Goal: Task Accomplishment & Management: Manage account settings

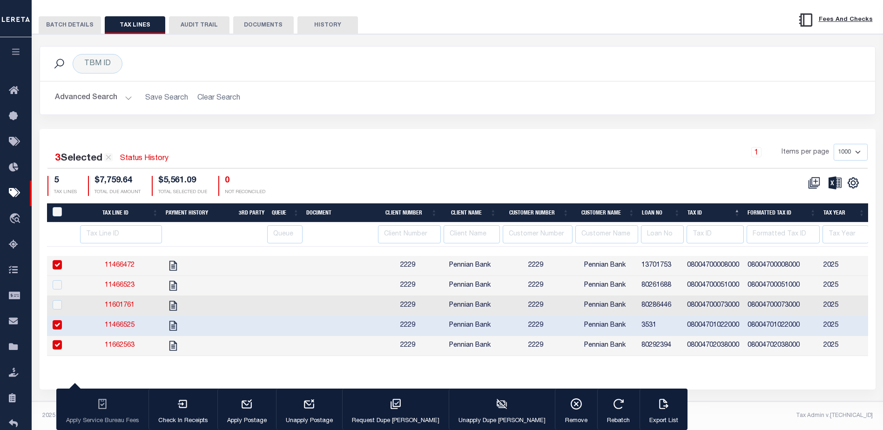
click at [116, 322] on link "11466525" at bounding box center [120, 325] width 30 height 7
checkbox input "false"
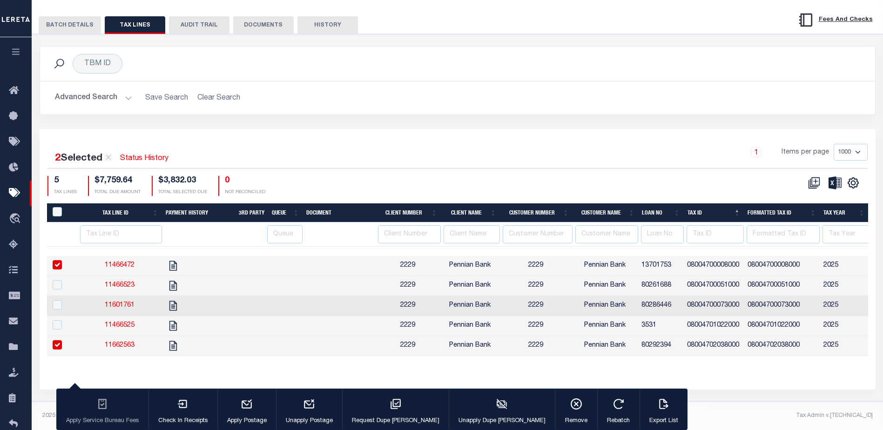
click at [121, 342] on link "11662563" at bounding box center [120, 345] width 30 height 7
checkbox input "false"
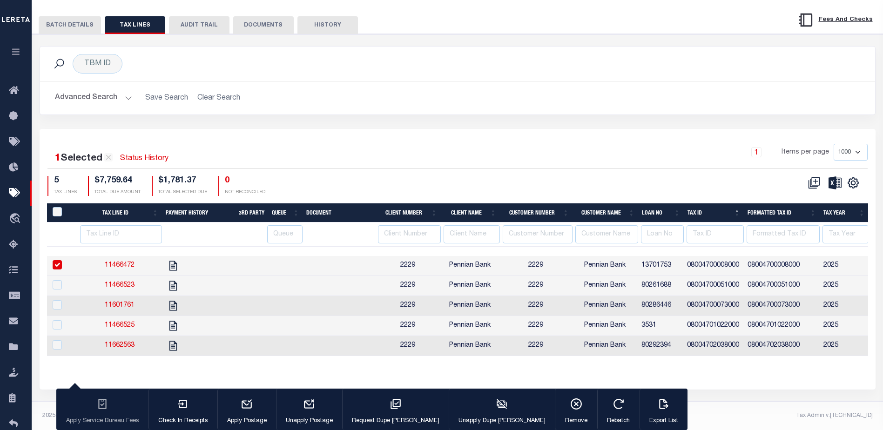
click at [63, 17] on button "BATCH DETAILS" at bounding box center [70, 25] width 62 height 18
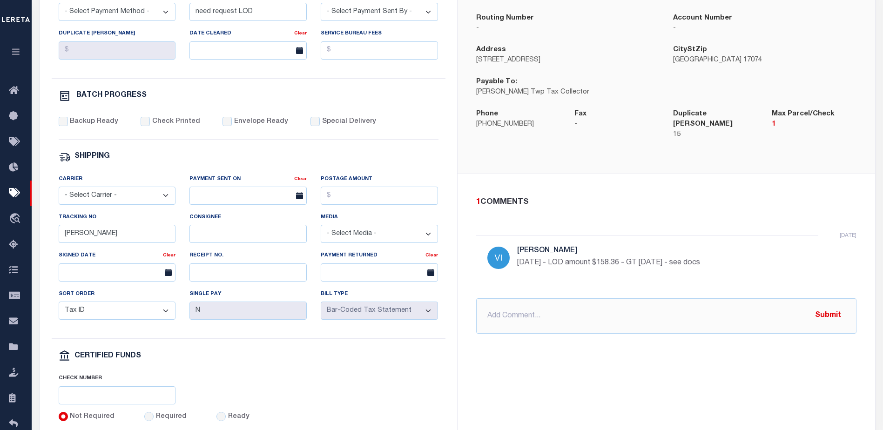
scroll to position [267, 0]
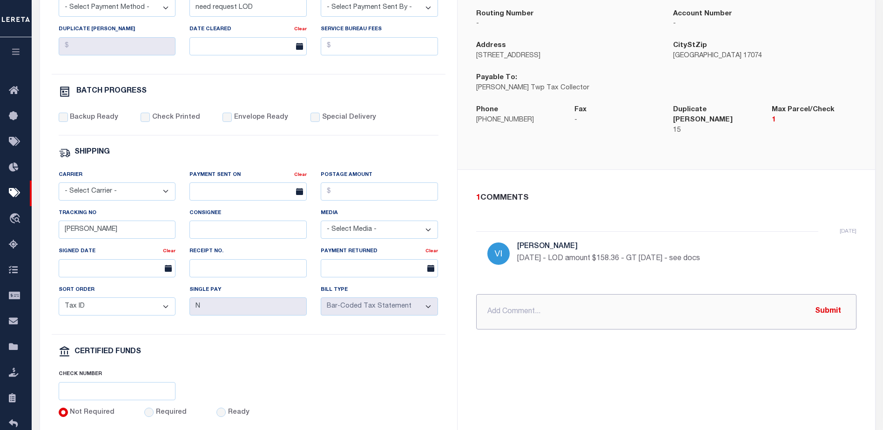
click at [491, 294] on input "text" at bounding box center [666, 311] width 380 height 35
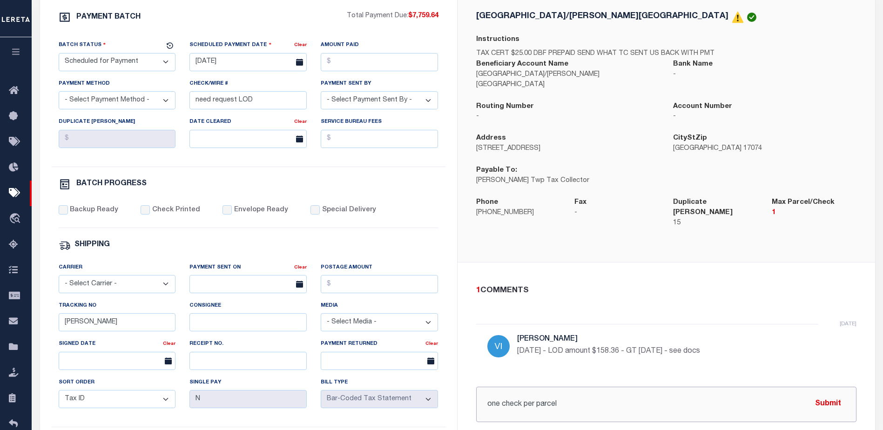
scroll to position [174, 0]
type input "one check per parcel"
click at [310, 214] on input "Special Delivery" at bounding box center [314, 210] width 9 height 9
checkbox input "true"
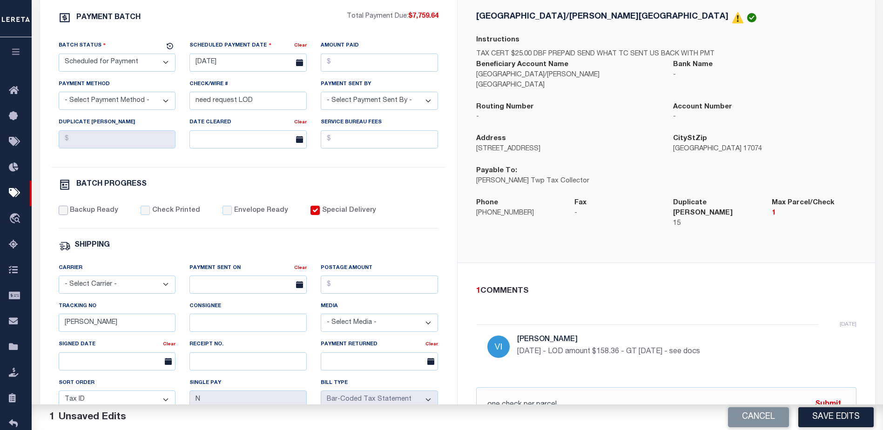
click at [62, 213] on input "Backup Ready" at bounding box center [63, 210] width 9 height 9
checkbox input "true"
drag, startPoint x: 89, startPoint y: 326, endPoint x: 48, endPoint y: 326, distance: 40.5
click at [49, 326] on div "PAYMENT BATCH Total Payment Due: $7,759.64 Batch Status" at bounding box center [248, 261] width 417 height 544
click at [99, 65] on select "- Select Status - Scheduled for Payment Ready For Payment Payment Sent Cleared …" at bounding box center [117, 63] width 117 height 18
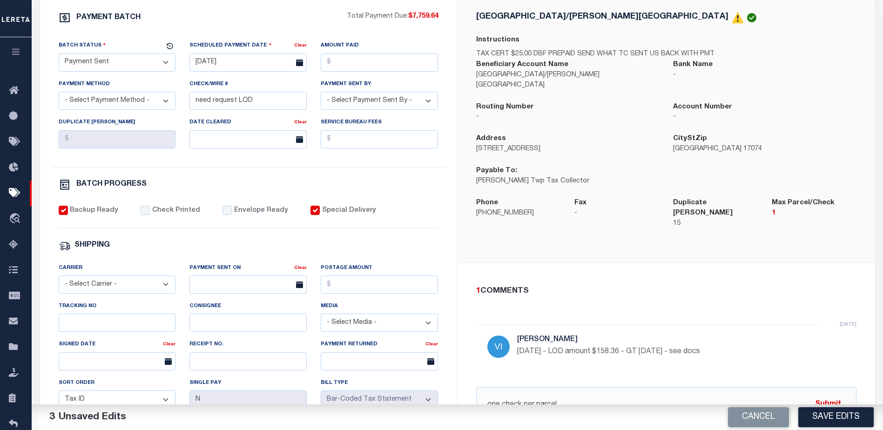
click at [59, 55] on select "- Select Status - Scheduled for Payment Ready For Payment Payment Sent Cleared …" at bounding box center [117, 63] width 117 height 18
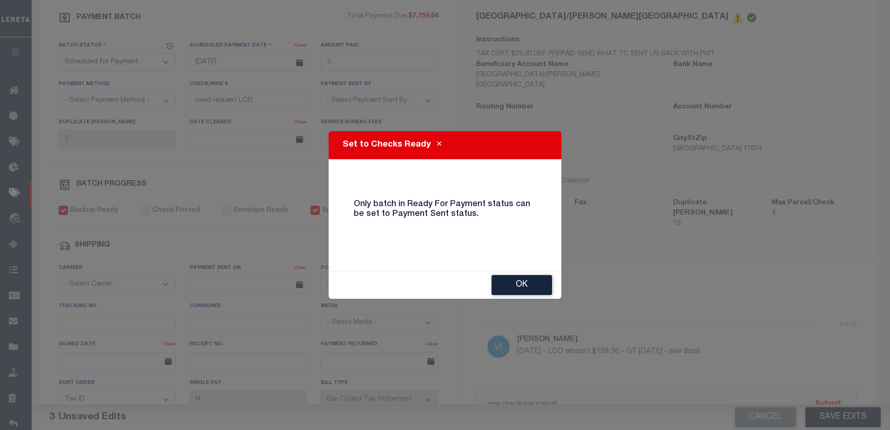
drag, startPoint x: 526, startPoint y: 285, endPoint x: 352, endPoint y: 223, distance: 184.8
click at [525, 285] on button "OK" at bounding box center [521, 285] width 60 height 20
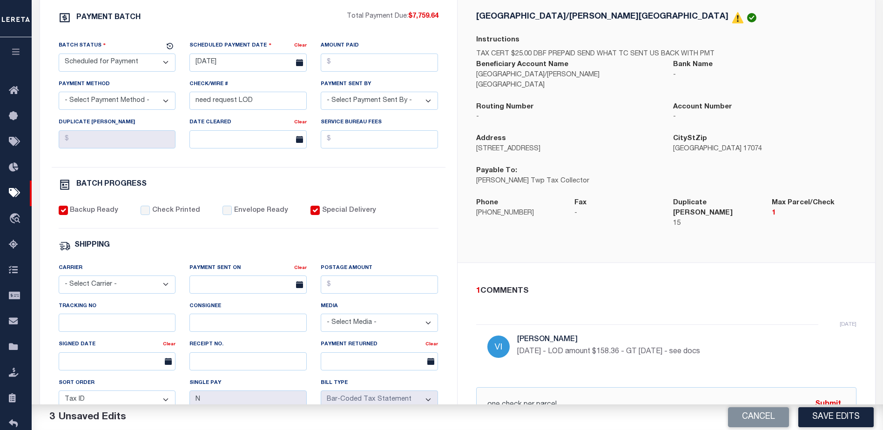
click at [108, 68] on select "- Select Status - Scheduled for Payment Ready For Payment Payment Sent Cleared …" at bounding box center [117, 63] width 117 height 18
select select "RFP"
click at [59, 55] on select "- Select Status - Scheduled for Payment Ready For Payment Payment Sent Cleared …" at bounding box center [117, 63] width 117 height 18
click at [241, 63] on input "08/20/2025" at bounding box center [247, 63] width 117 height 18
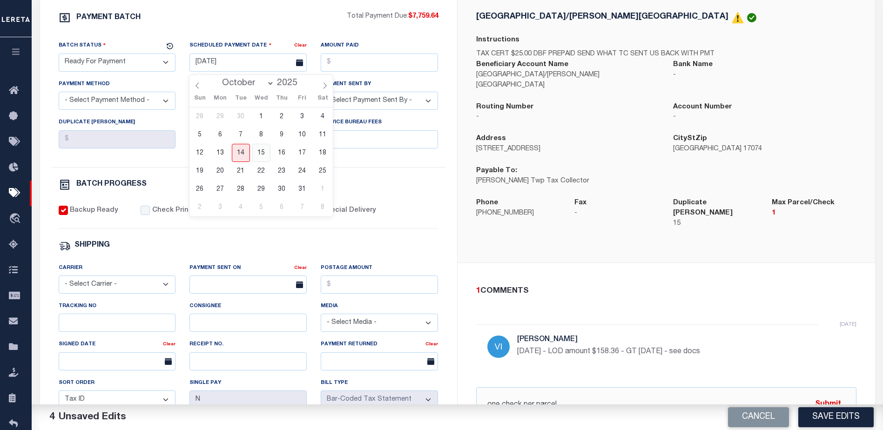
click at [262, 154] on span "15" at bounding box center [261, 153] width 18 height 18
type input "10/15/2025"
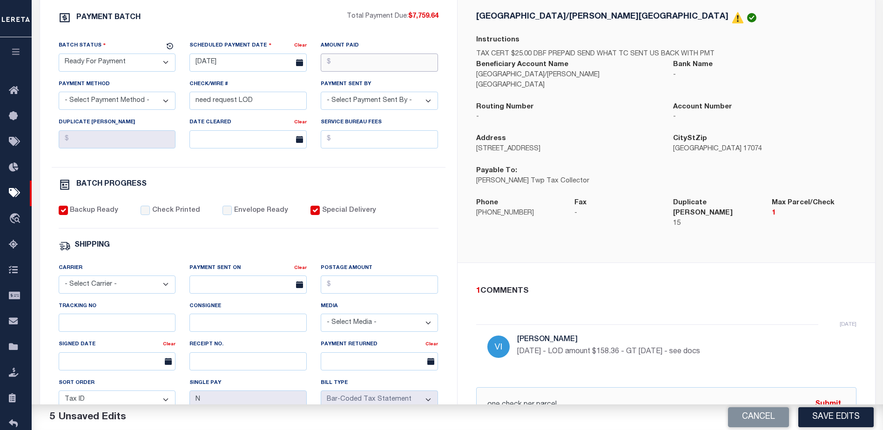
click at [346, 64] on input "Amount Paid" at bounding box center [379, 63] width 117 height 18
type input "$7,759.64"
click at [114, 104] on select "- Select Payment Method - ACH Certified Check Check Direct Deposit Wire Transfer" at bounding box center [117, 101] width 117 height 18
select select "CHK"
click at [59, 94] on select "- Select Payment Method - ACH Certified Check Check Direct Deposit Wire Transfer" at bounding box center [117, 101] width 117 height 18
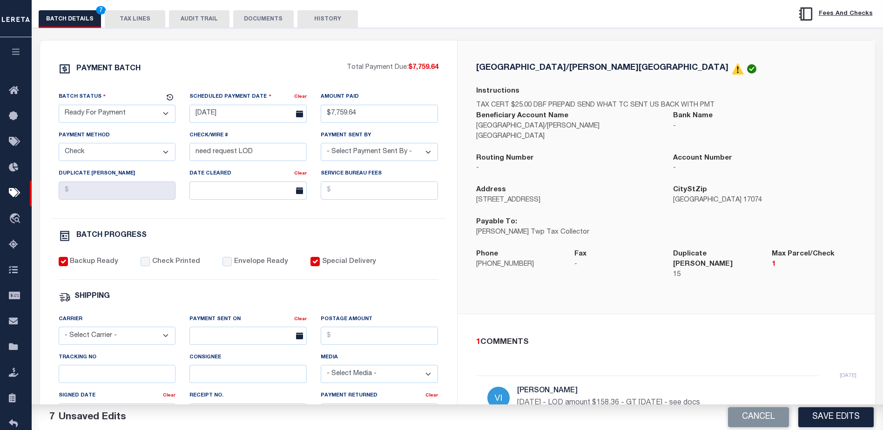
scroll to position [221, 0]
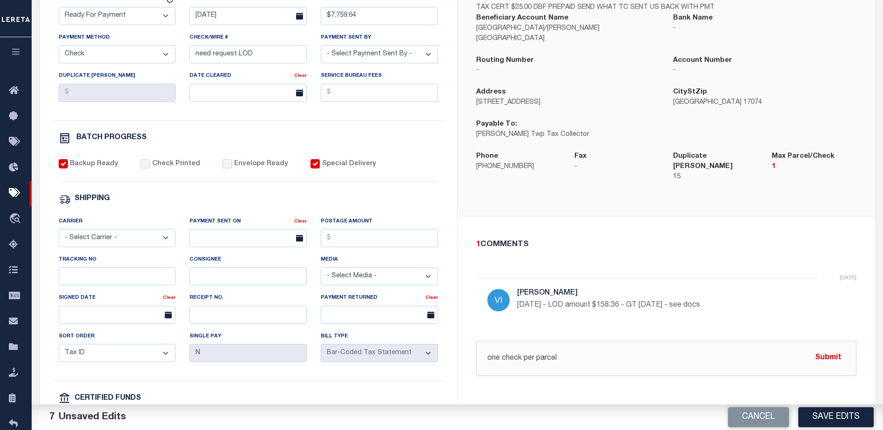
click at [823, 348] on button "Submit" at bounding box center [828, 357] width 38 height 19
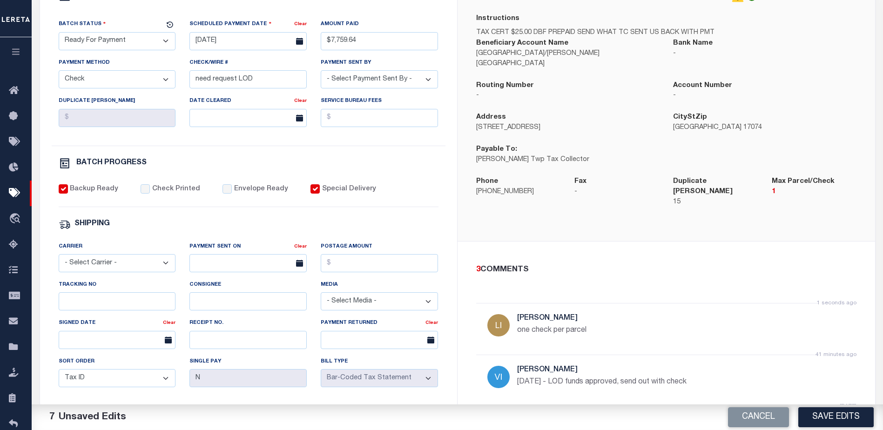
scroll to position [127, 0]
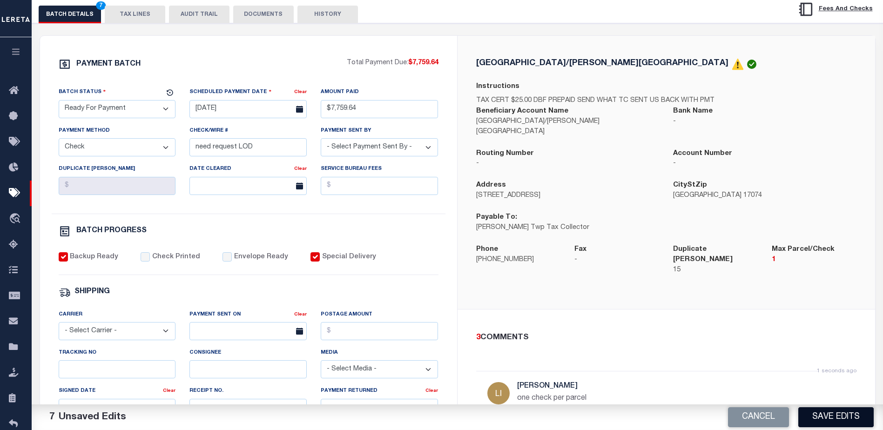
click at [838, 413] on button "Save Edits" at bounding box center [835, 417] width 75 height 20
select select "PA"
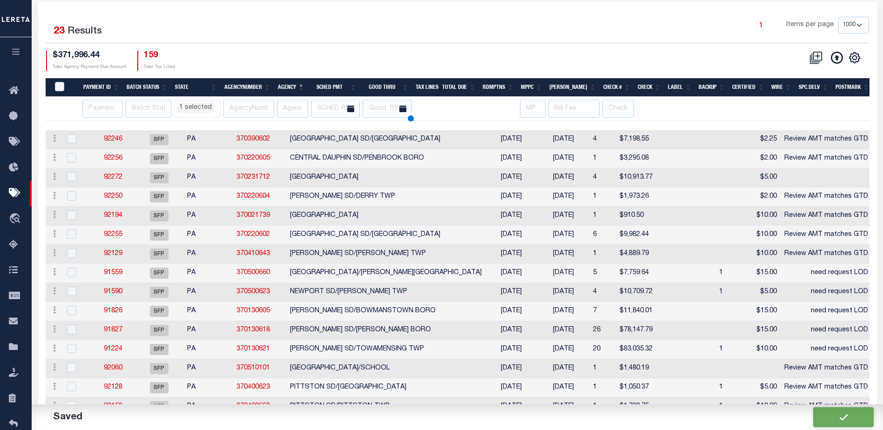
scroll to position [41, 0]
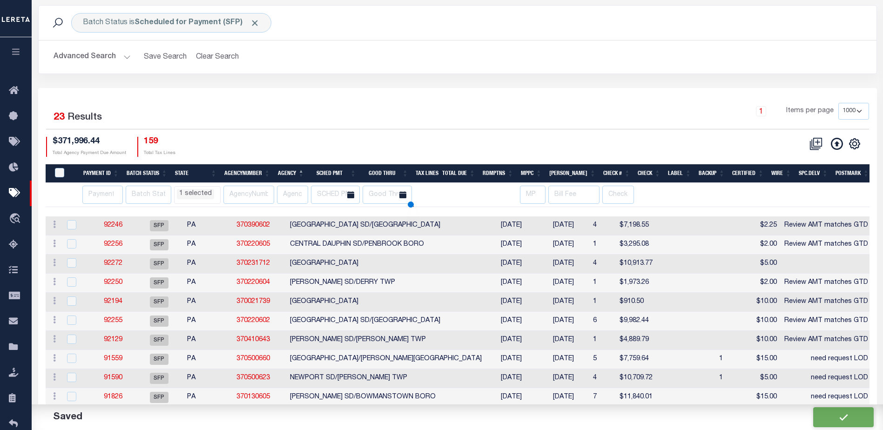
select select "PA"
select select
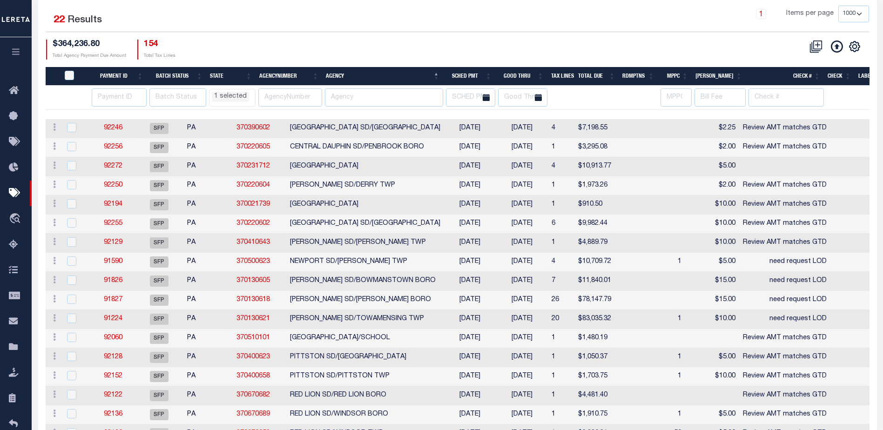
scroll to position [140, 0]
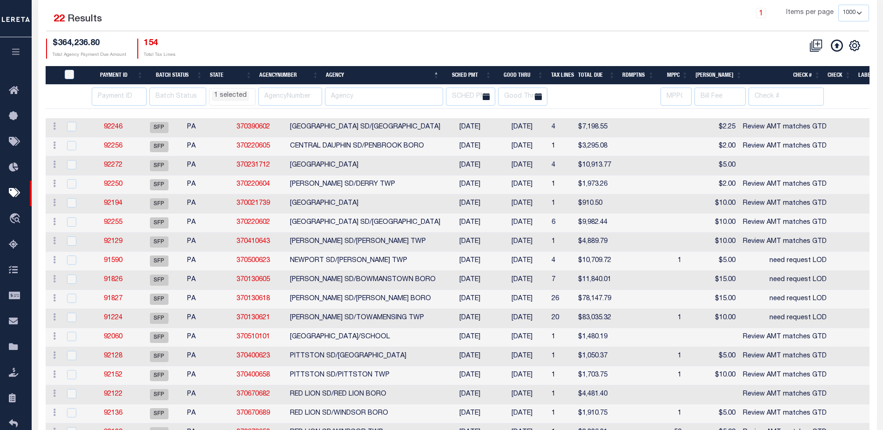
select select "PA"
select select
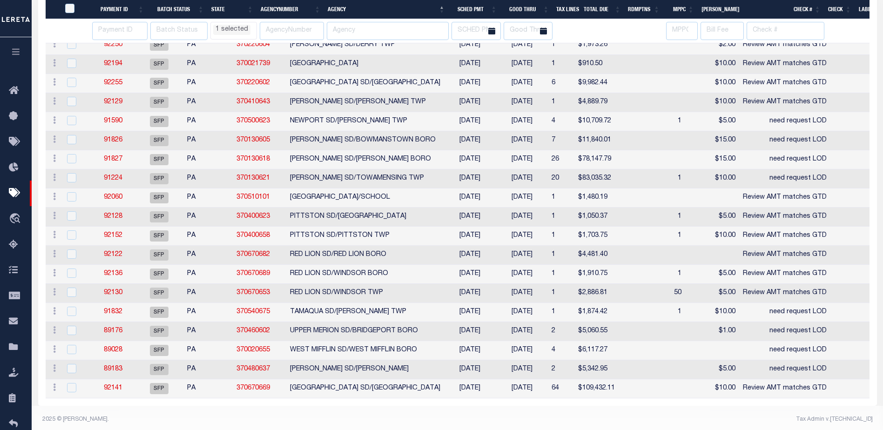
select select "PA"
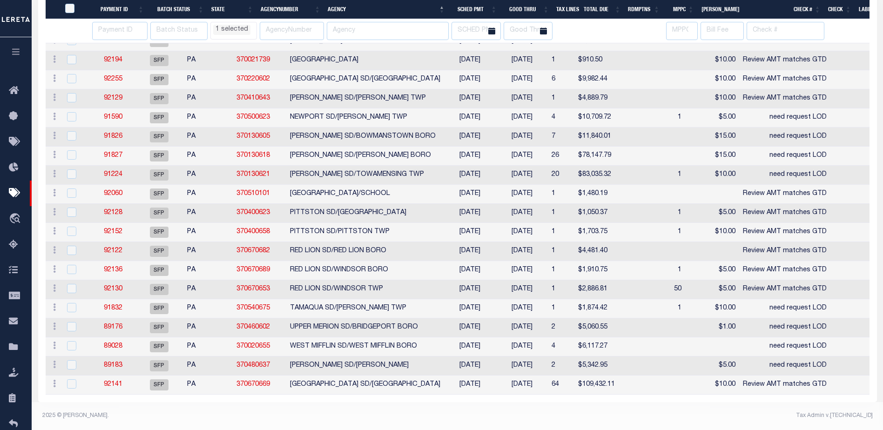
select select "PA"
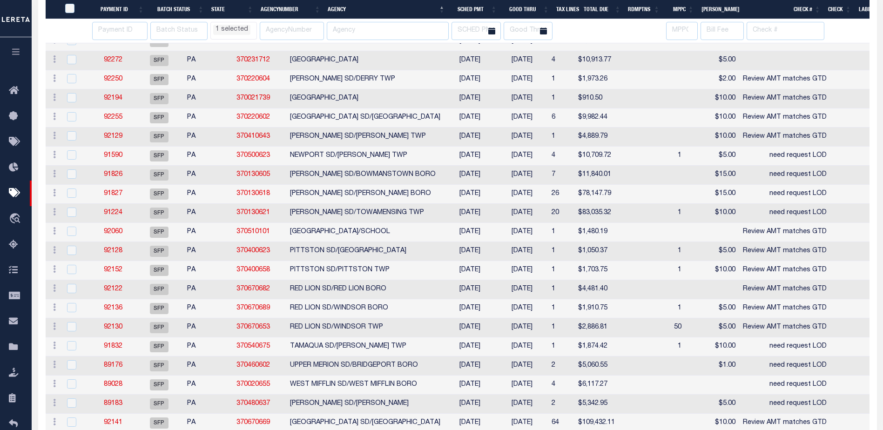
select select "PA"
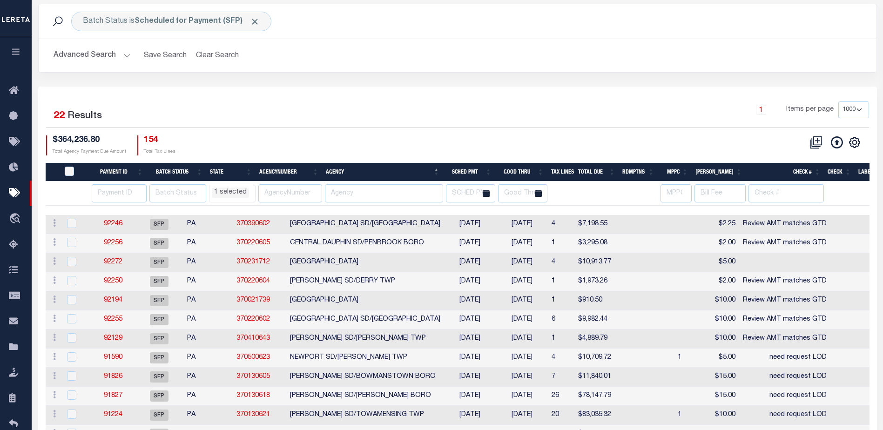
scroll to position [2, 0]
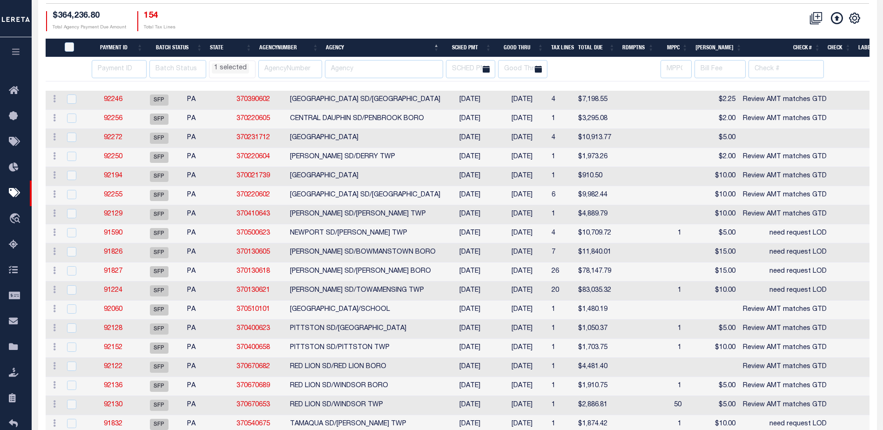
select select "PA"
select select
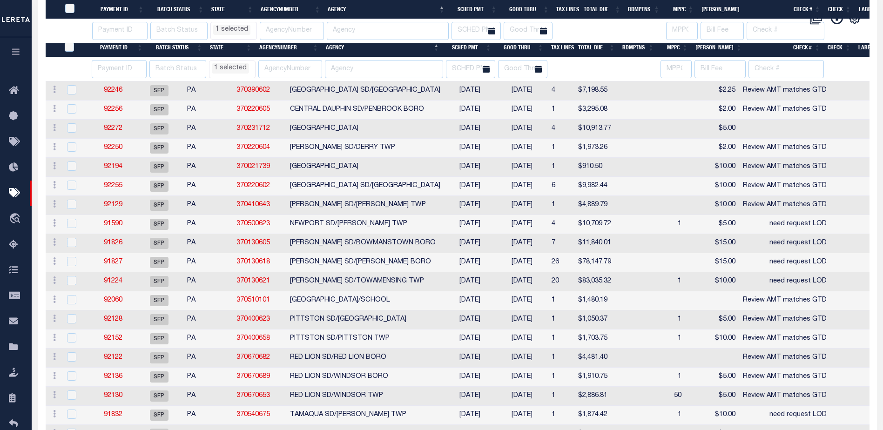
scroll to position [281, 0]
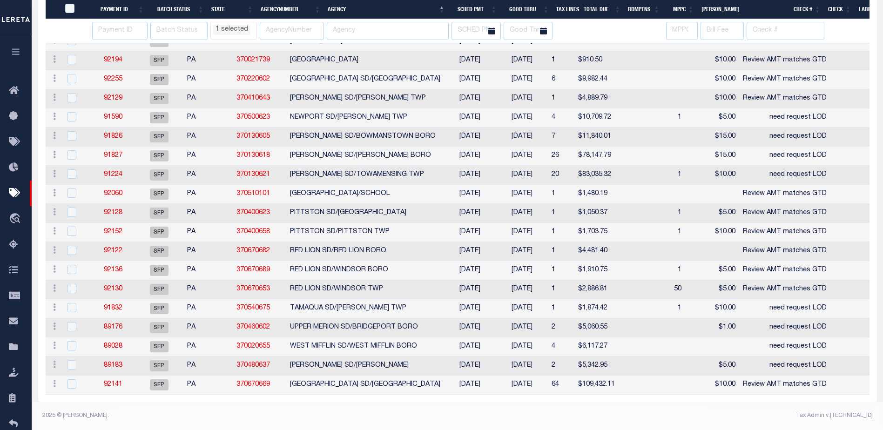
select select "PA"
click at [643, 302] on td at bounding box center [637, 308] width 38 height 19
checkbox input "true"
select select "PA"
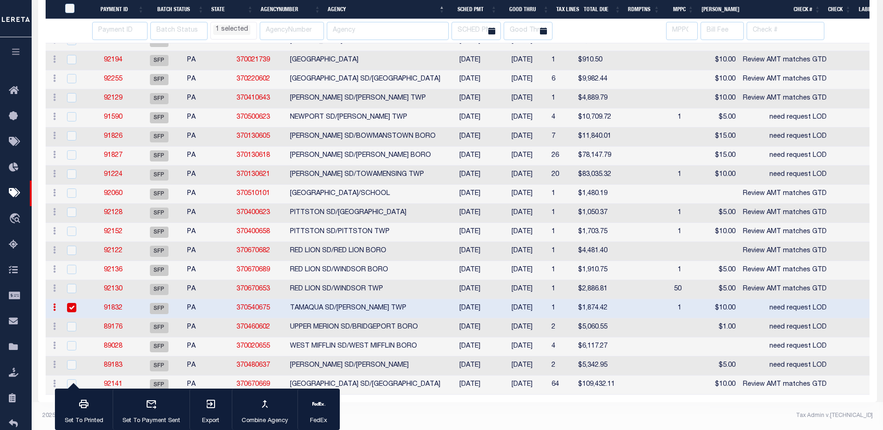
click at [641, 299] on td at bounding box center [637, 289] width 38 height 19
select select "PA"
select select
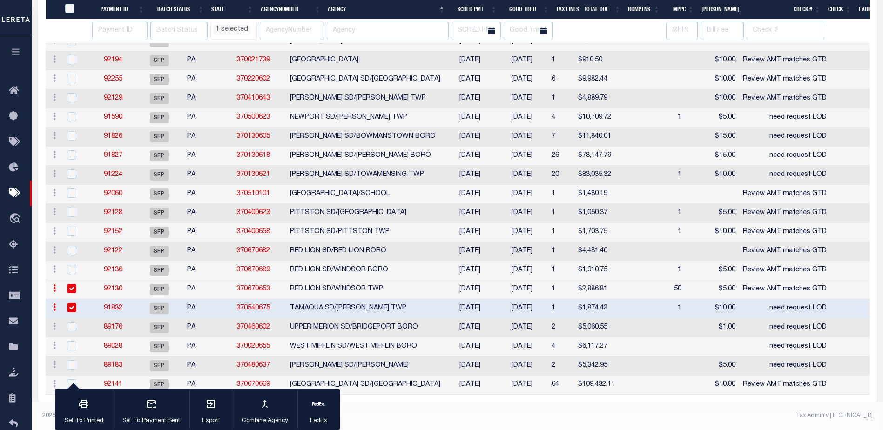
checkbox input "true"
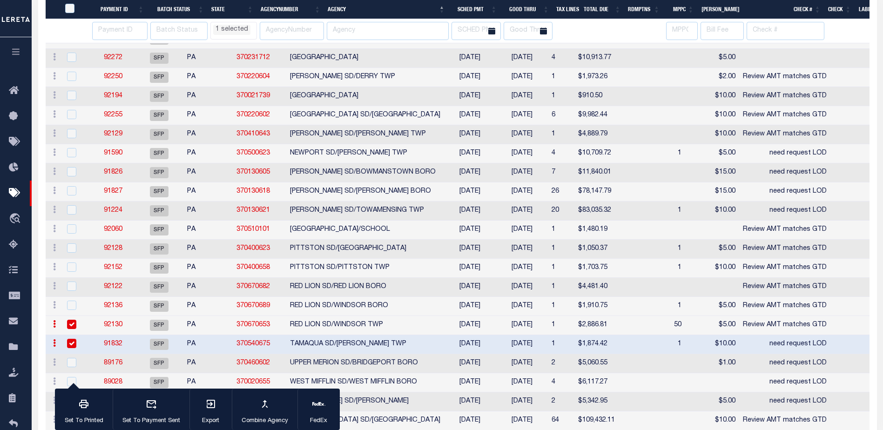
select select "PA"
select select
select select "PA"
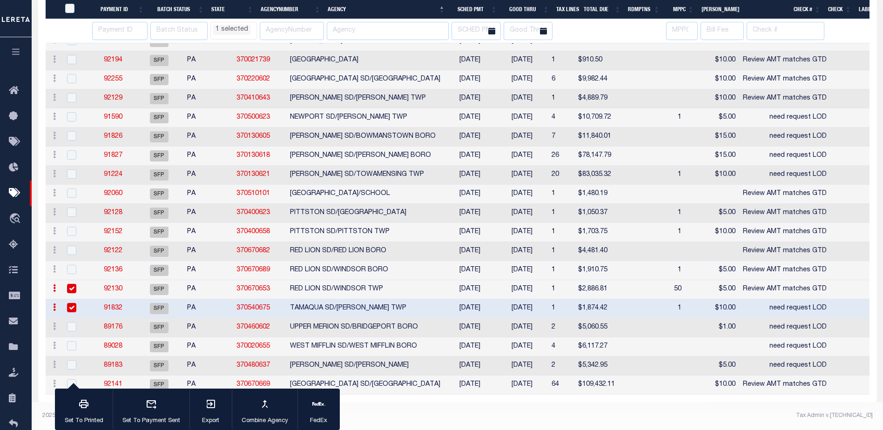
scroll to position [280, 0]
select select "PA"
click at [627, 398] on div "2 Selected 22 Results 1 Items per page 100 200 500 1000 $364,236.80" at bounding box center [457, 129] width 838 height 545
click at [117, 286] on link "92130" at bounding box center [113, 289] width 19 height 7
select select "PA"
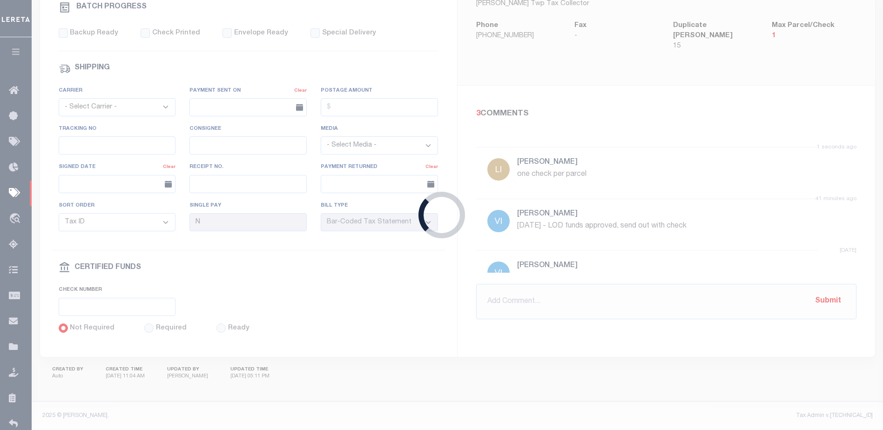
select select "SFP"
type input "09/04/2025"
select select
type input "Review AMT matches GTD"
checkbox input "false"
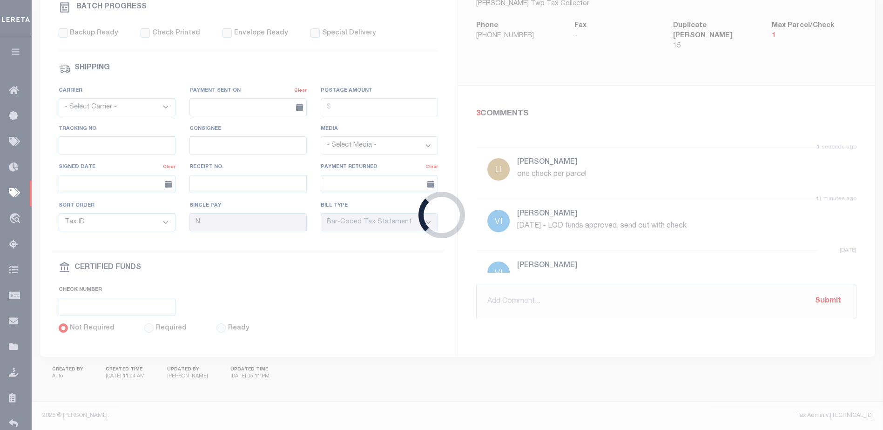
checkbox input "false"
type input "Audria"
select select
select select "PA"
select select
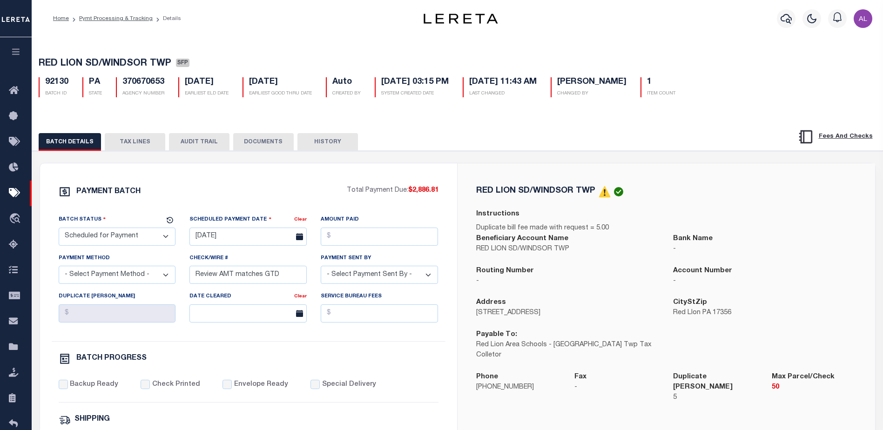
click at [250, 143] on button "DOCUMENTS" at bounding box center [263, 142] width 60 height 18
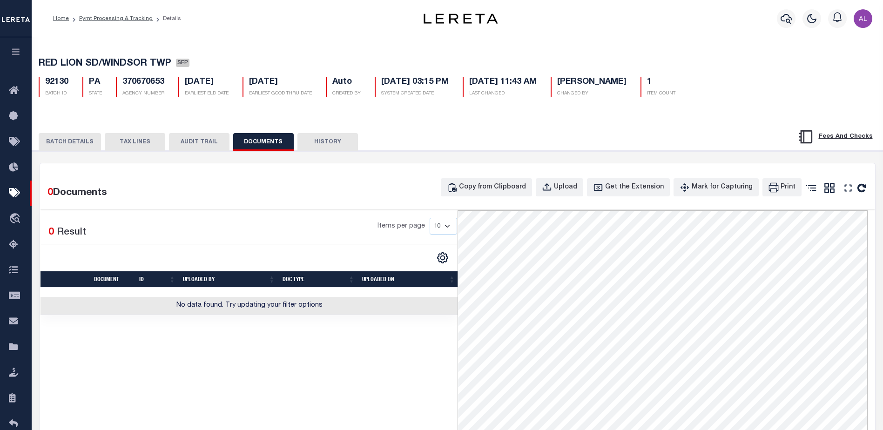
select select "PA"
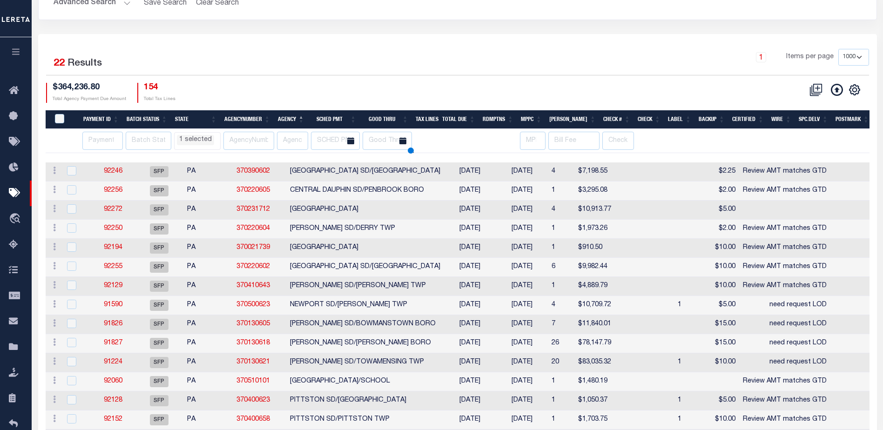
select select "PA"
select select
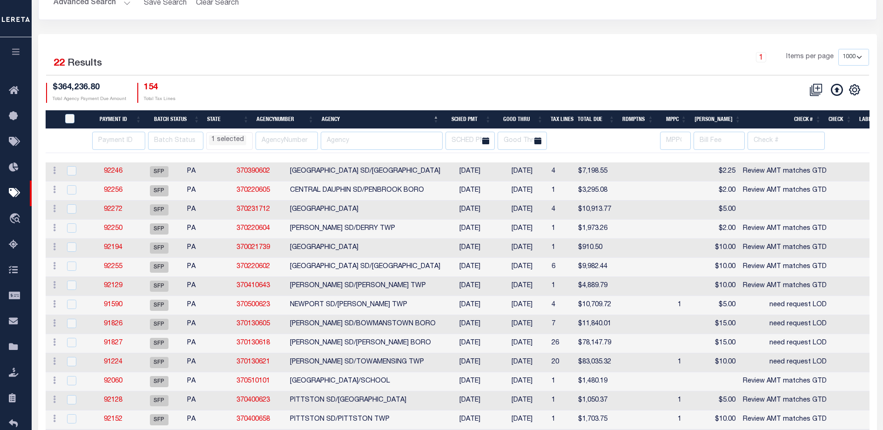
select select "PA"
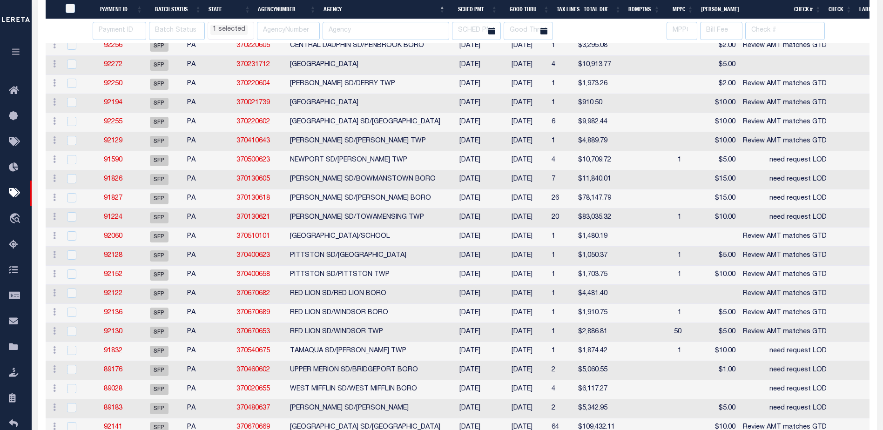
select select "PA"
select select
select select "PA"
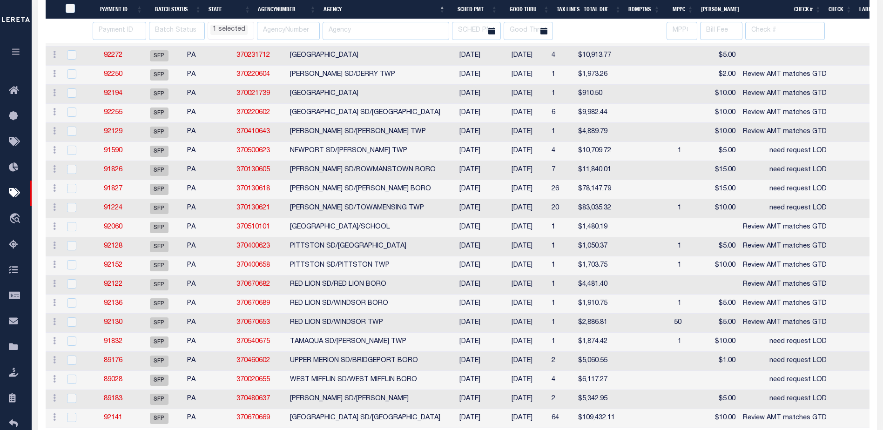
scroll to position [281, 0]
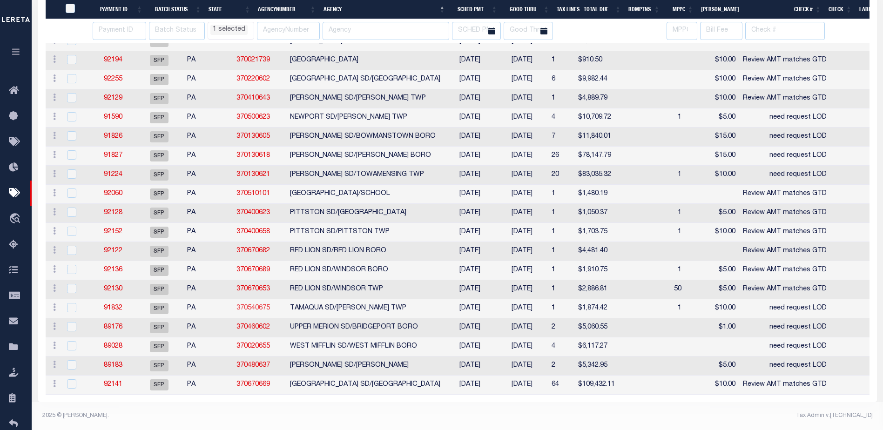
select select "PA"
click at [69, 303] on input "checkbox" at bounding box center [71, 307] width 9 height 9
checkbox input "true"
select select "PA"
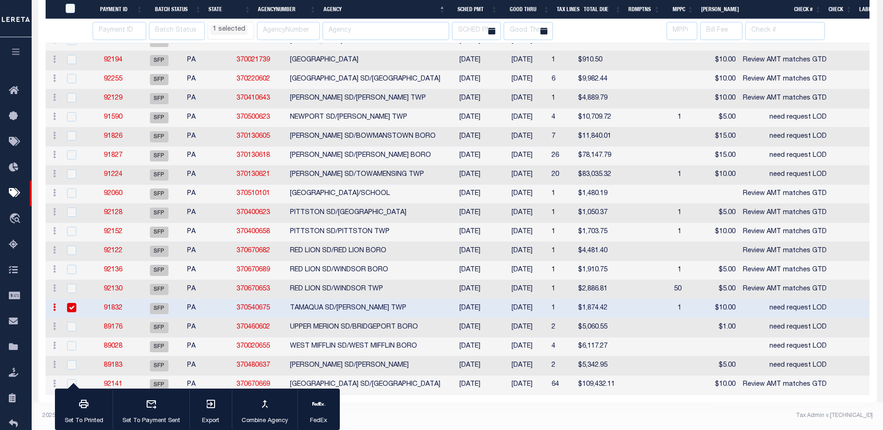
scroll to position [236, 0]
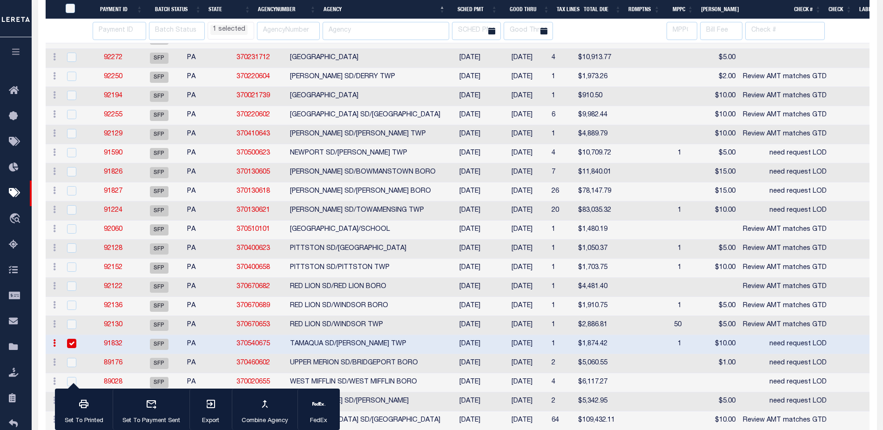
click at [71, 320] on td at bounding box center [76, 325] width 30 height 19
select select "PA"
select select
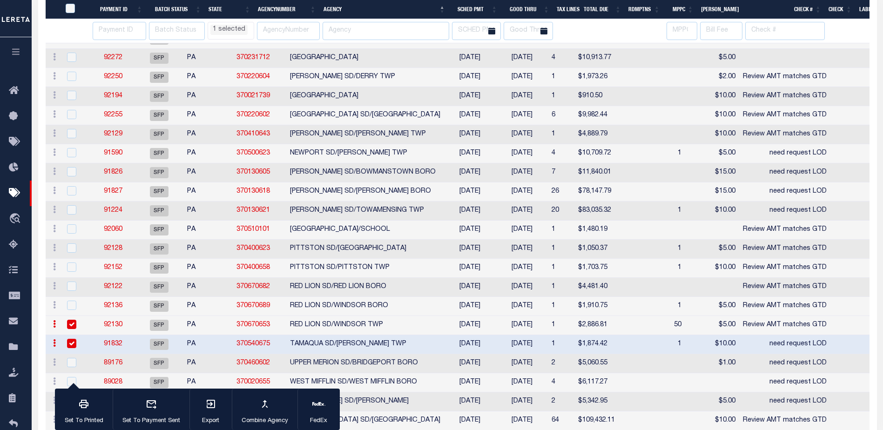
checkbox input "true"
select select "PA"
select select
click at [671, 341] on td "1" at bounding box center [671, 344] width 28 height 19
checkbox input "false"
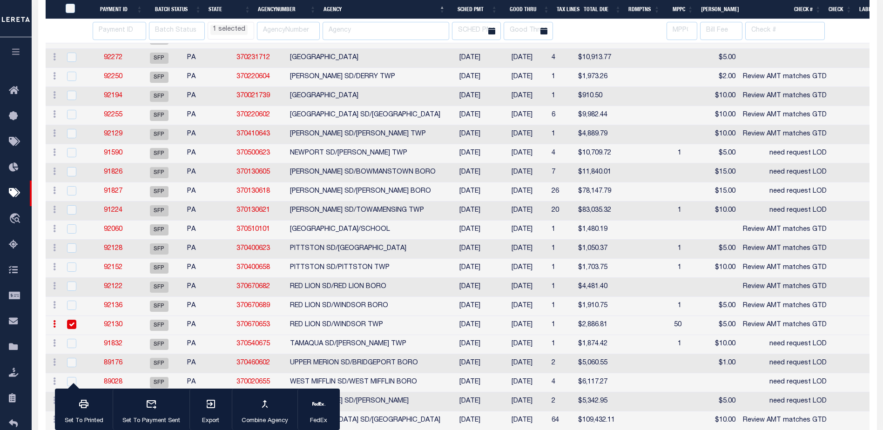
click at [667, 327] on td "50" at bounding box center [671, 325] width 28 height 19
checkbox input "false"
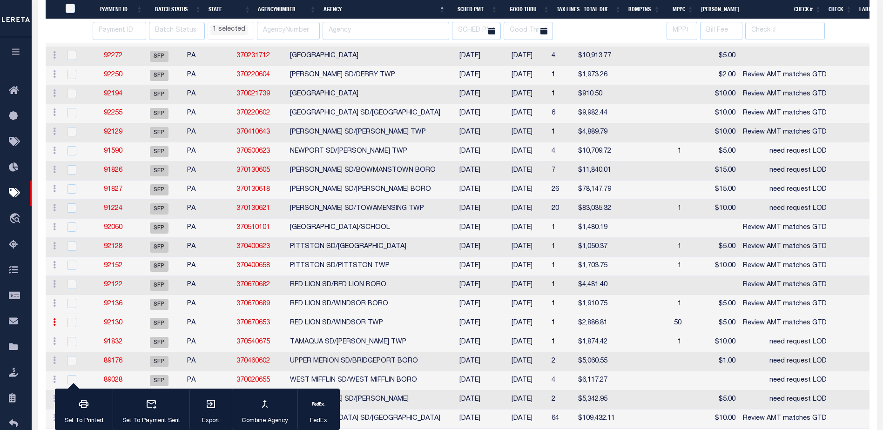
select select "PA"
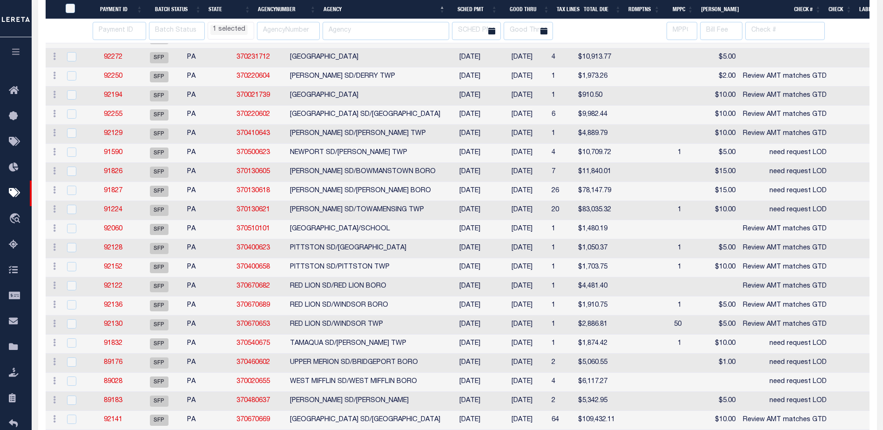
click at [667, 347] on td "1" at bounding box center [671, 344] width 28 height 19
checkbox input "true"
select select "PA"
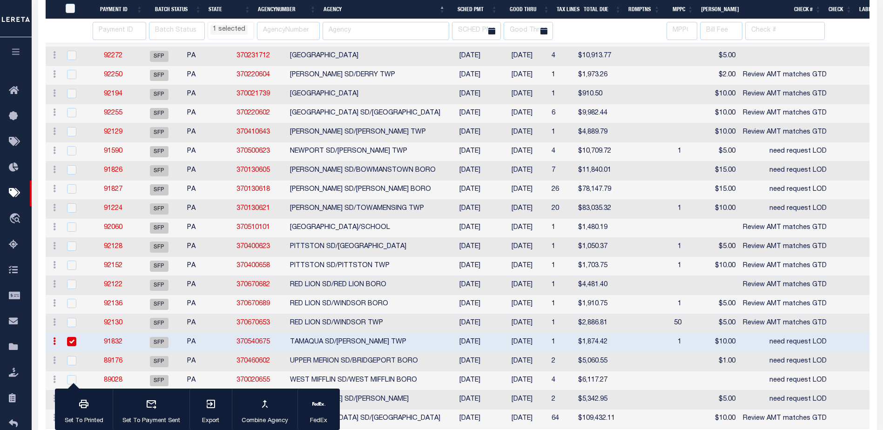
scroll to position [236, 0]
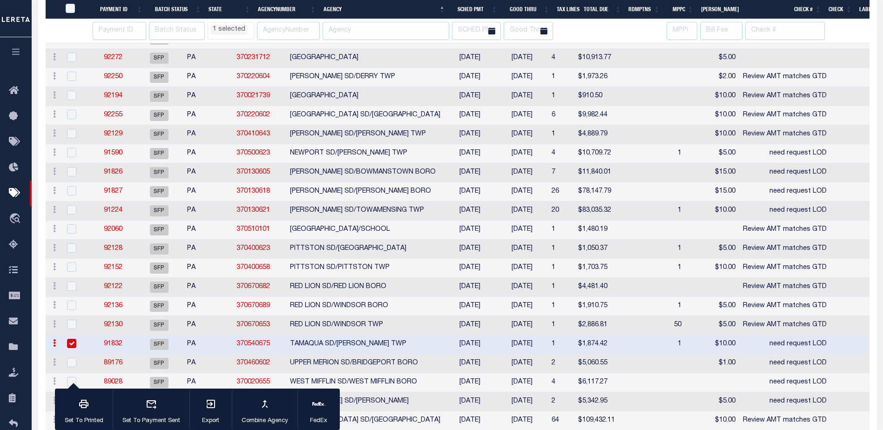
click at [667, 362] on td at bounding box center [671, 363] width 28 height 19
select select "PA"
select select
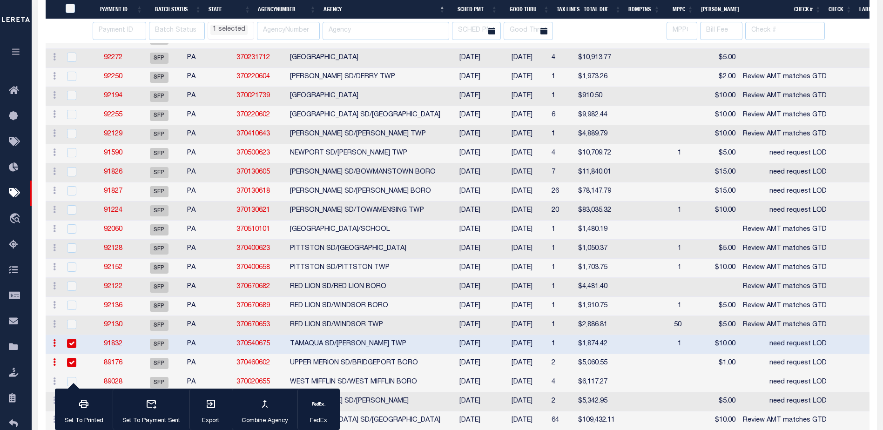
checkbox input "true"
select select "PA"
select select
click at [657, 382] on td at bounding box center [637, 382] width 38 height 19
checkbox input "true"
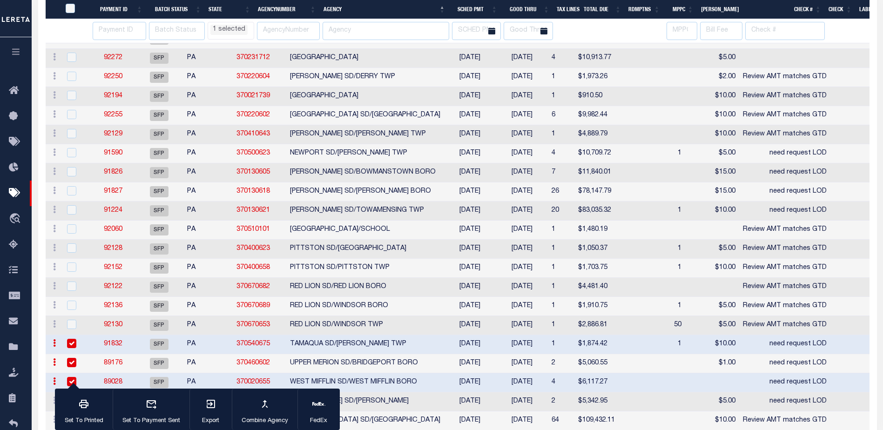
select select "PA"
select select
click at [669, 398] on td at bounding box center [671, 401] width 28 height 19
checkbox input "true"
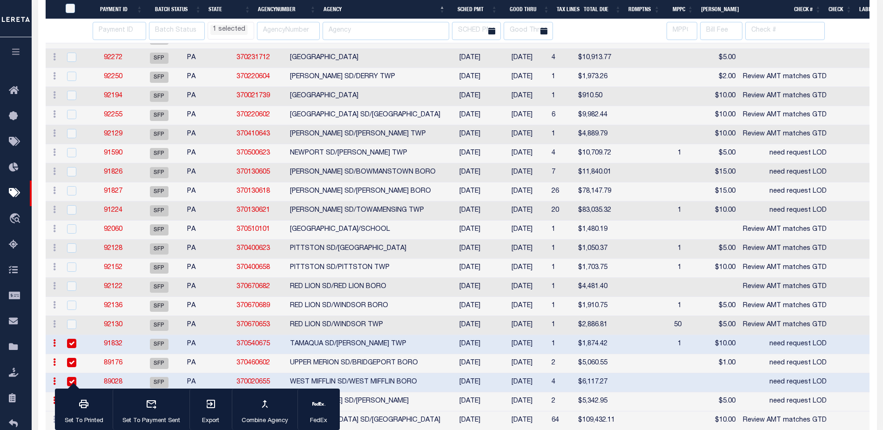
select select "PA"
select select
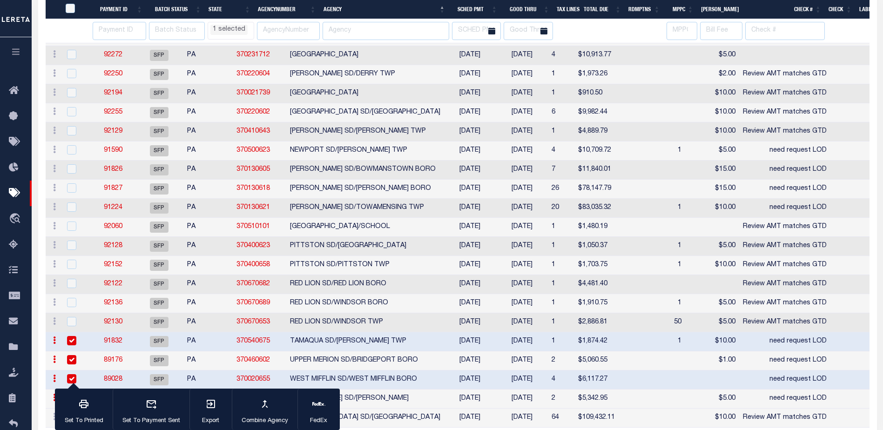
select select "PA"
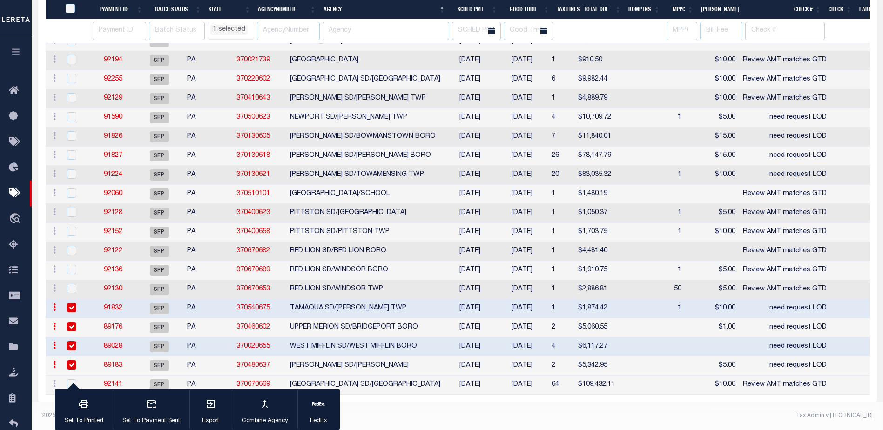
select select "PA"
click at [209, 403] on icon "button" at bounding box center [210, 403] width 11 height 11
click at [119, 305] on link "91832" at bounding box center [113, 308] width 19 height 7
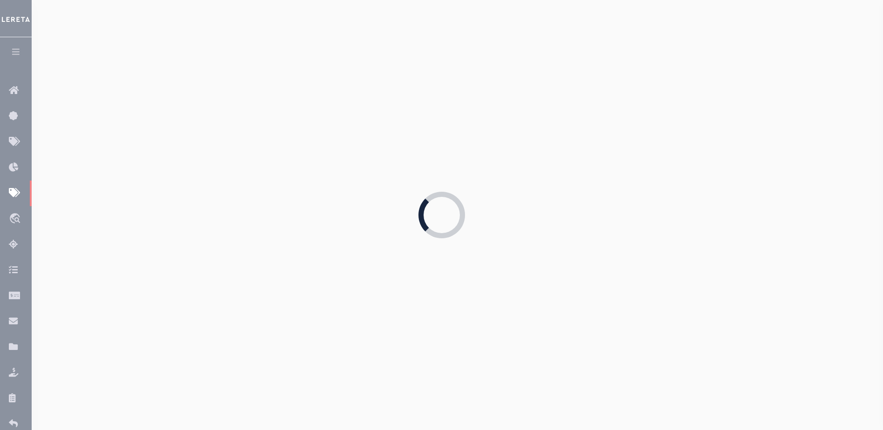
type input "08/20/2025"
type input "need request LOD"
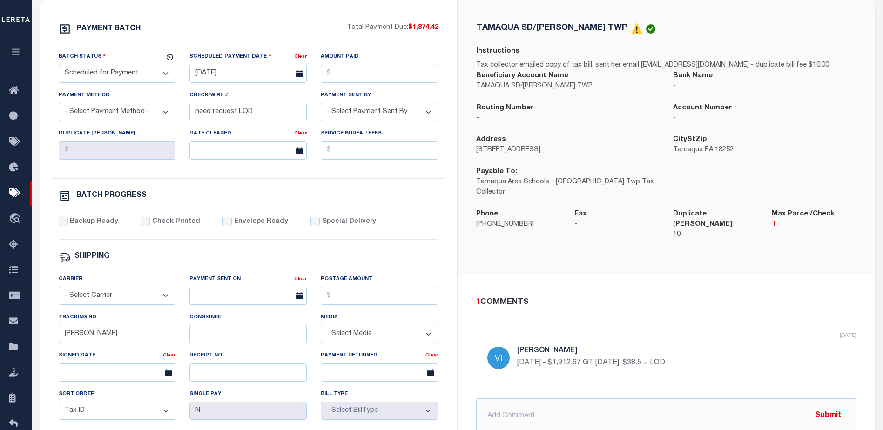
scroll to position [140, 0]
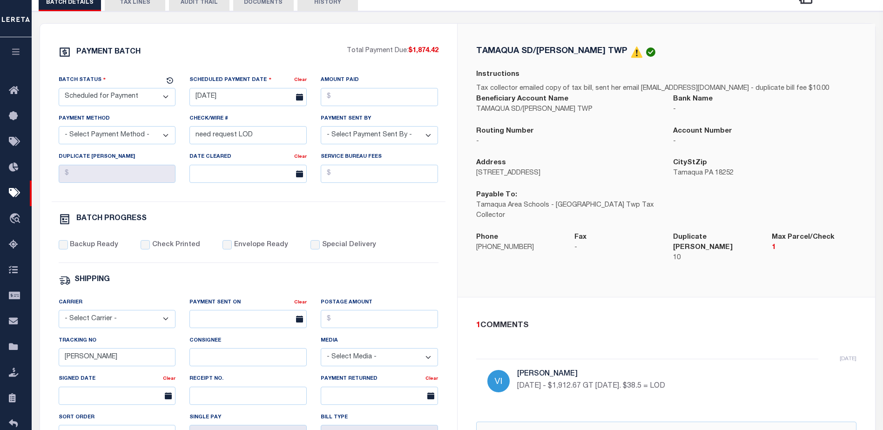
select select "PA"
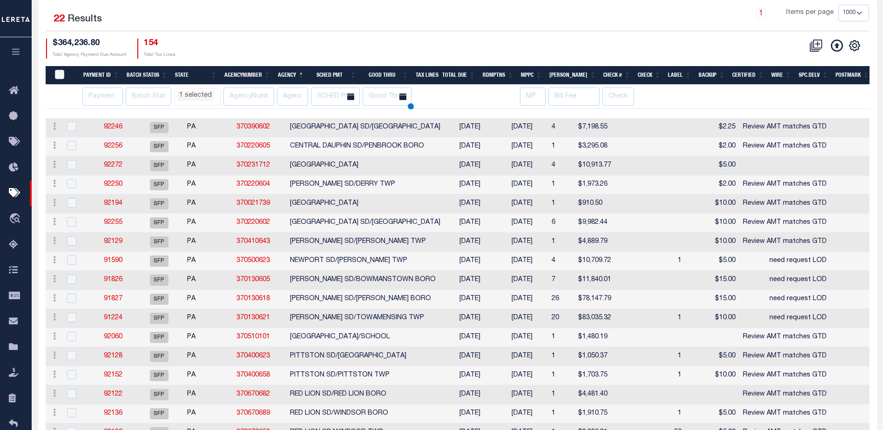
scroll to position [174, 0]
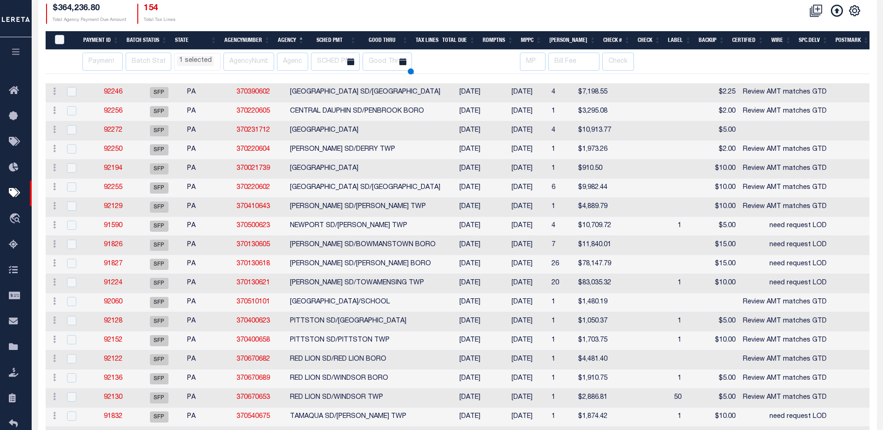
select select "PA"
select select
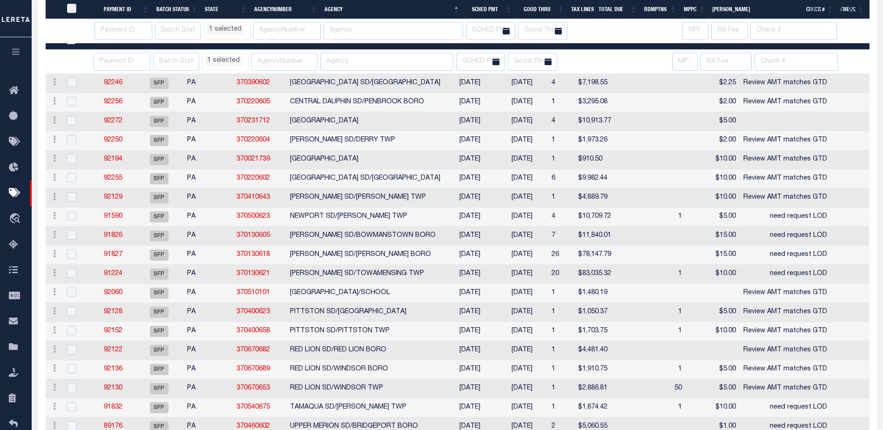
select select "PA"
select select
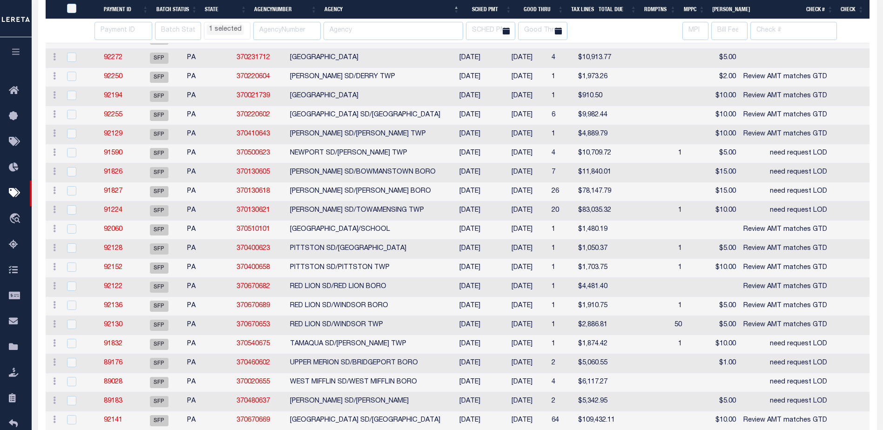
select select "PA"
select select
click at [118, 365] on link "89176" at bounding box center [113, 363] width 19 height 7
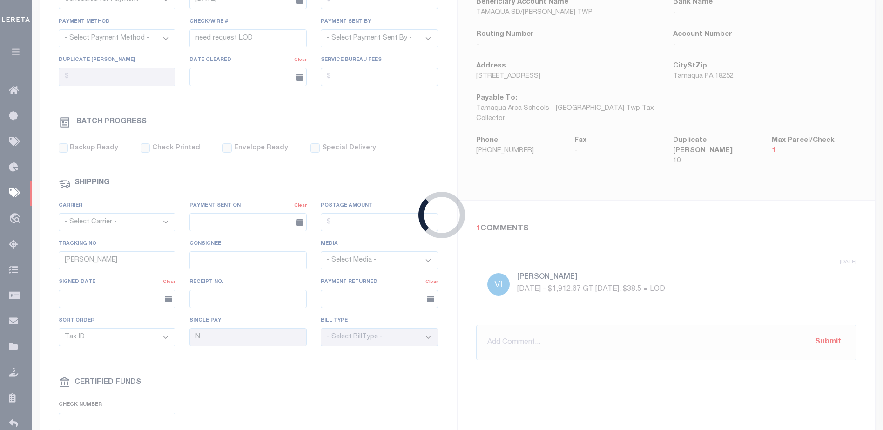
select select "37"
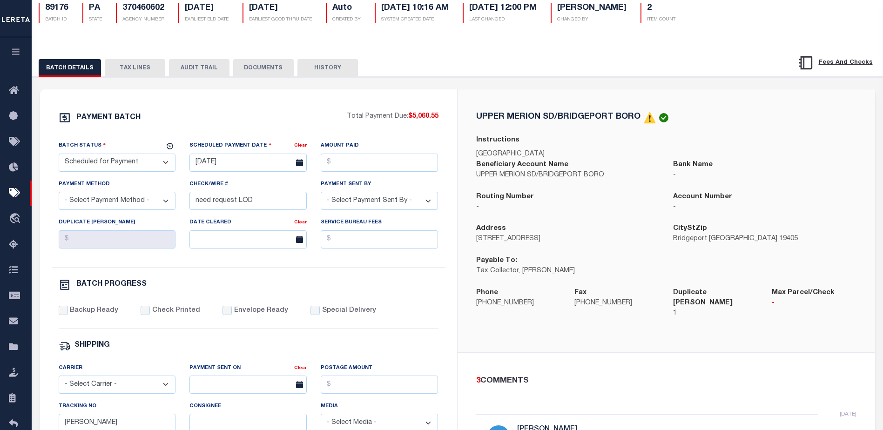
scroll to position [47, 0]
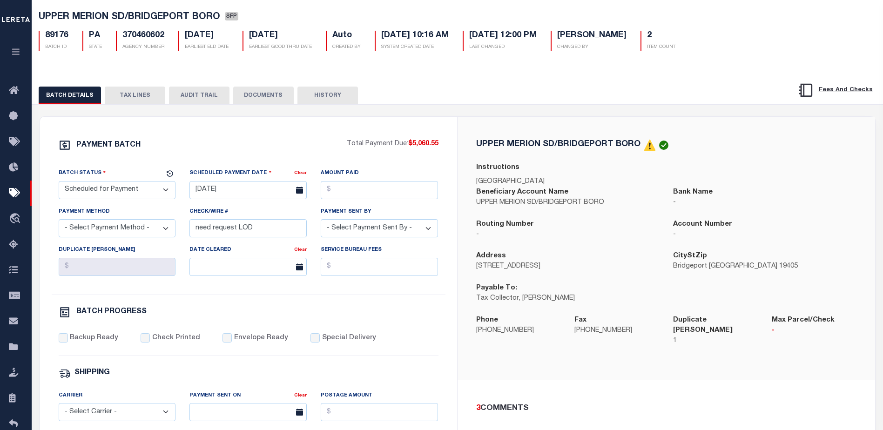
click at [138, 96] on button "TAX LINES" at bounding box center [135, 96] width 60 height 18
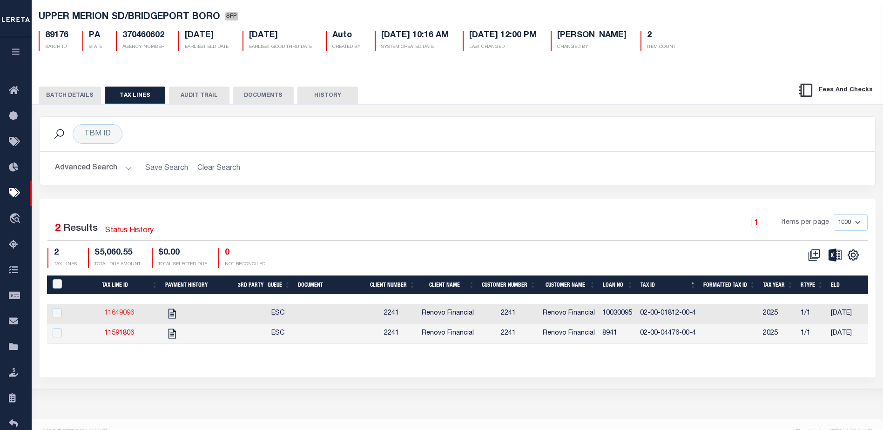
click at [123, 312] on link "11649096" at bounding box center [119, 313] width 30 height 7
checkbox input "true"
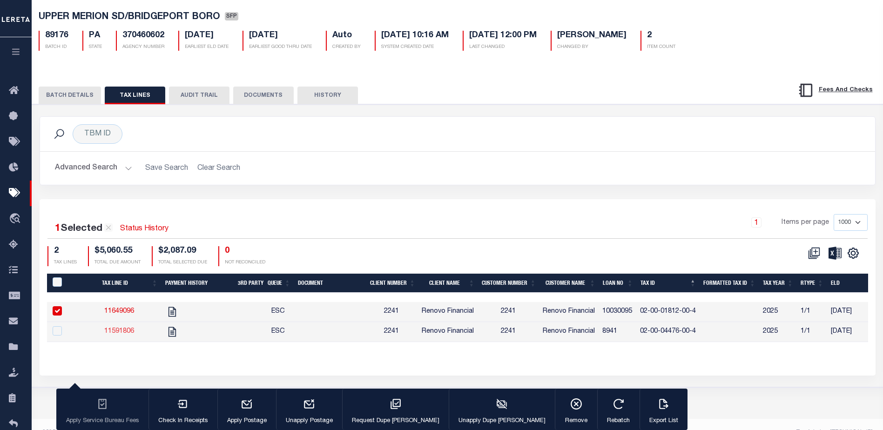
click at [126, 331] on link "11591806" at bounding box center [119, 331] width 30 height 7
checkbox input "true"
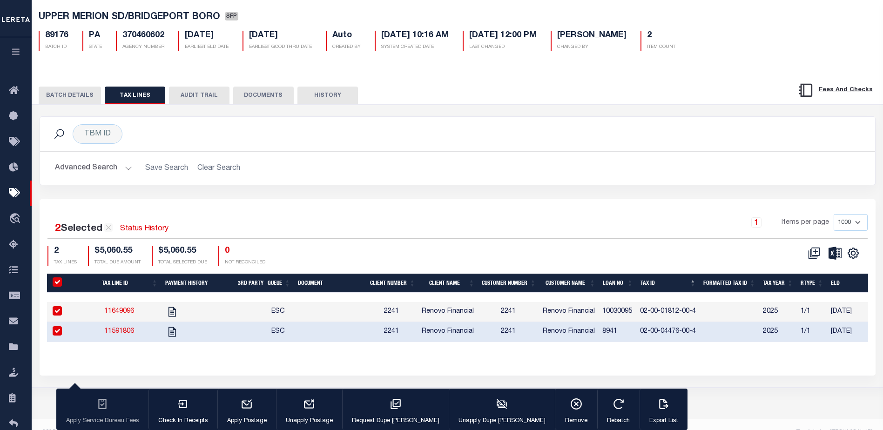
select select "PA"
select select
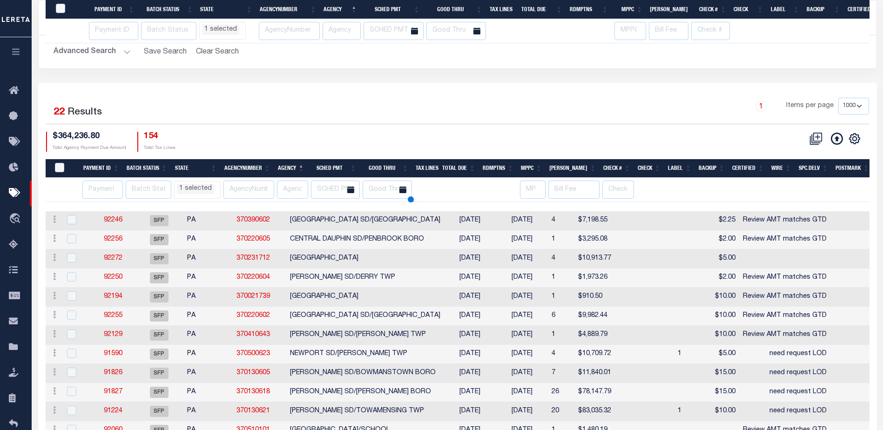
scroll to position [274, 0]
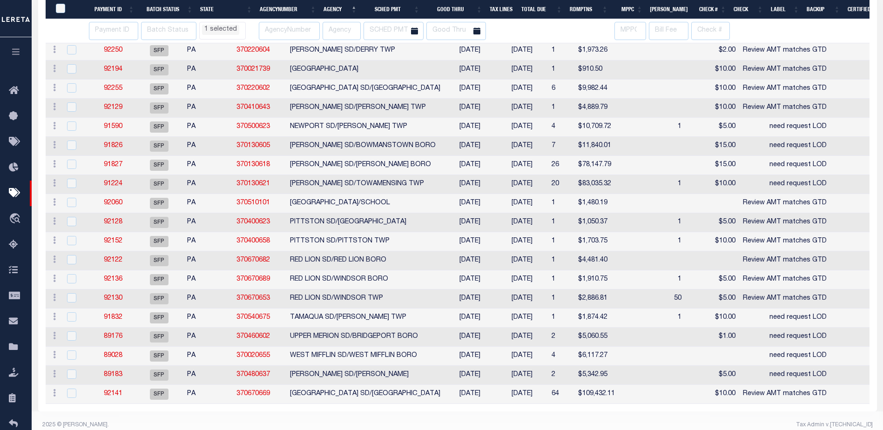
select select "PA"
select select
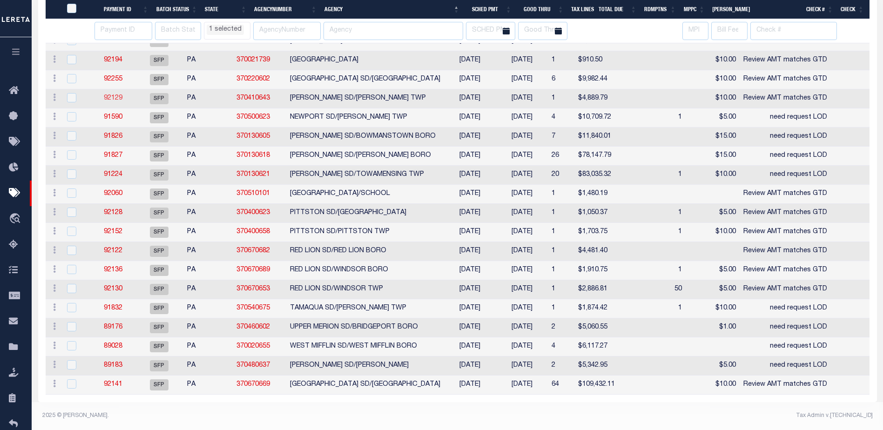
select select "PA"
select select
click at [112, 348] on link "89028" at bounding box center [113, 346] width 19 height 7
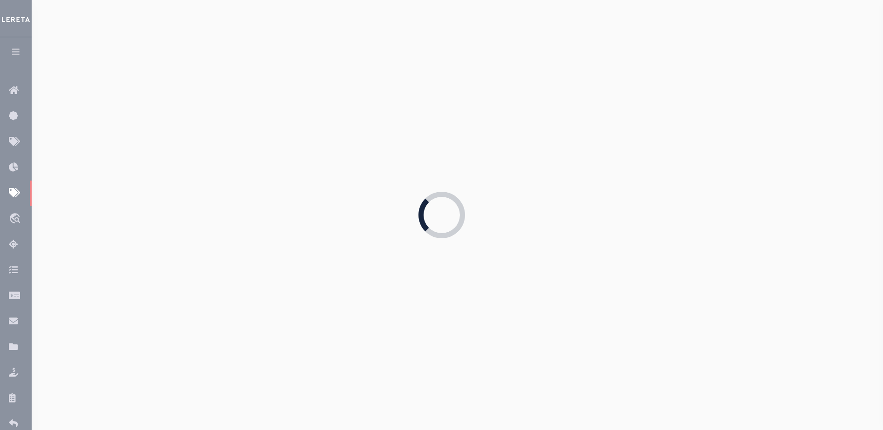
select select
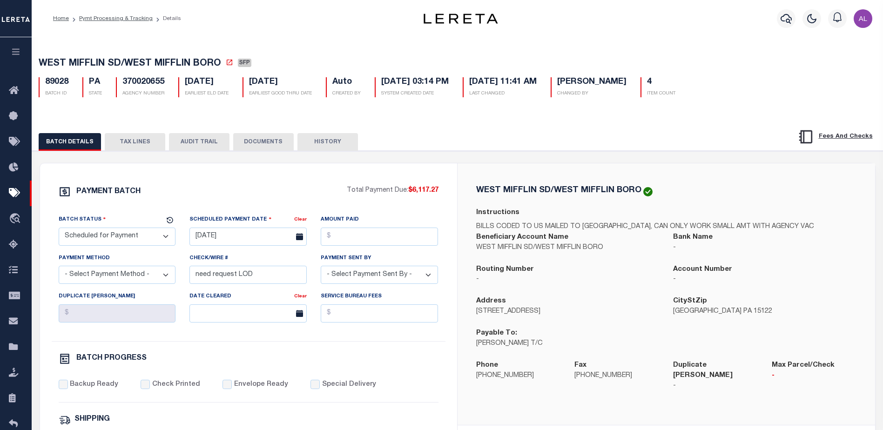
click at [132, 139] on button "TAX LINES" at bounding box center [135, 142] width 60 height 18
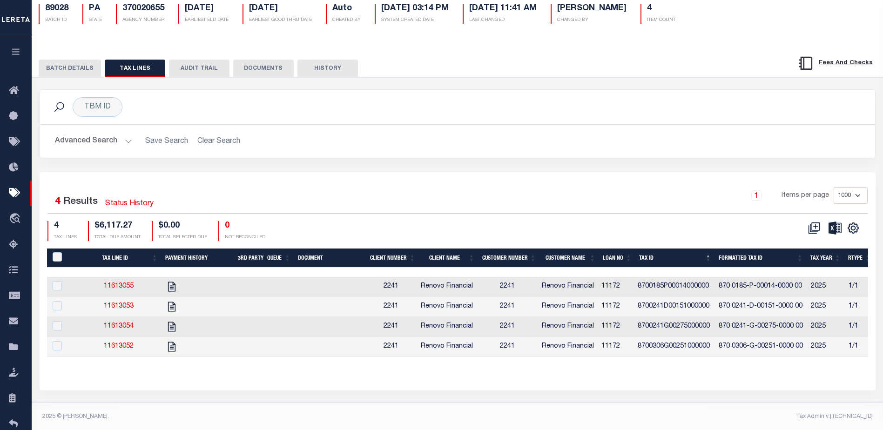
scroll to position [84, 0]
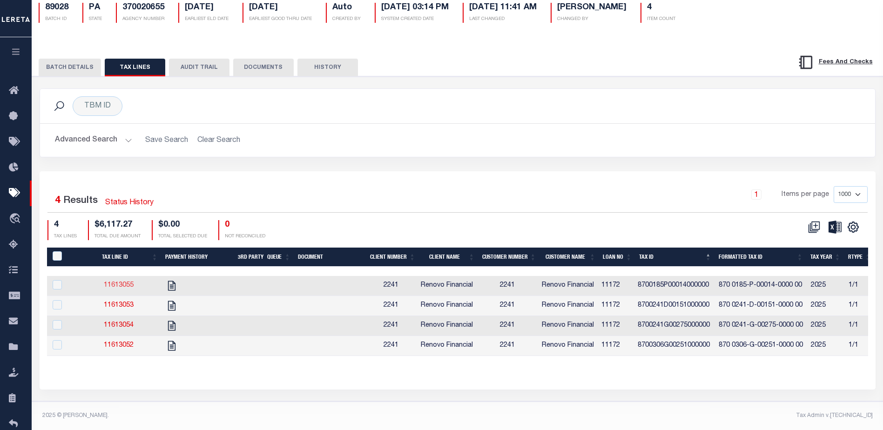
click at [121, 282] on link "11613055" at bounding box center [119, 285] width 30 height 7
checkbox input "true"
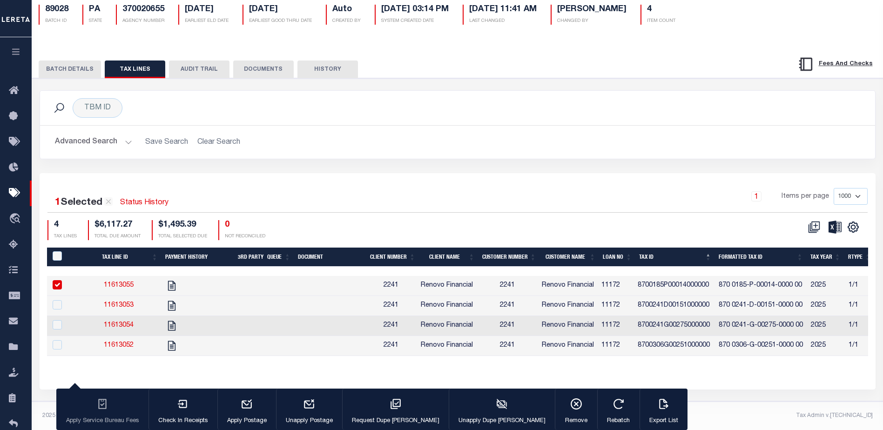
scroll to position [83, 0]
click at [134, 302] on link "11613053" at bounding box center [119, 305] width 30 height 7
checkbox input "true"
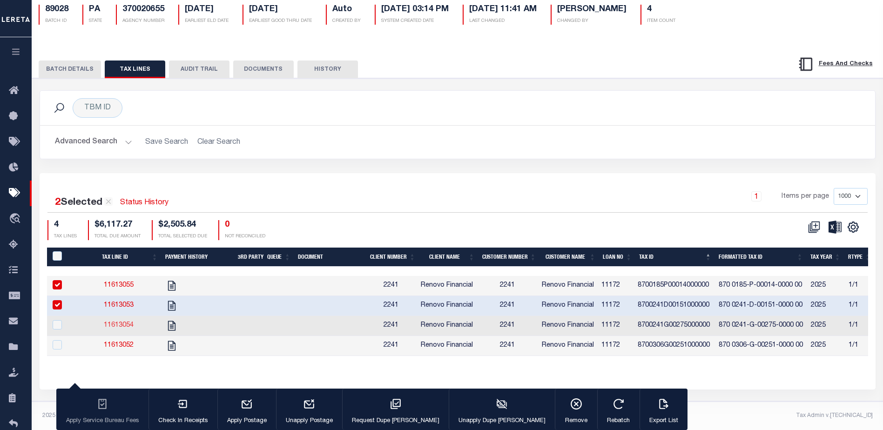
click at [123, 322] on link "11613054" at bounding box center [119, 325] width 30 height 7
checkbox input "true"
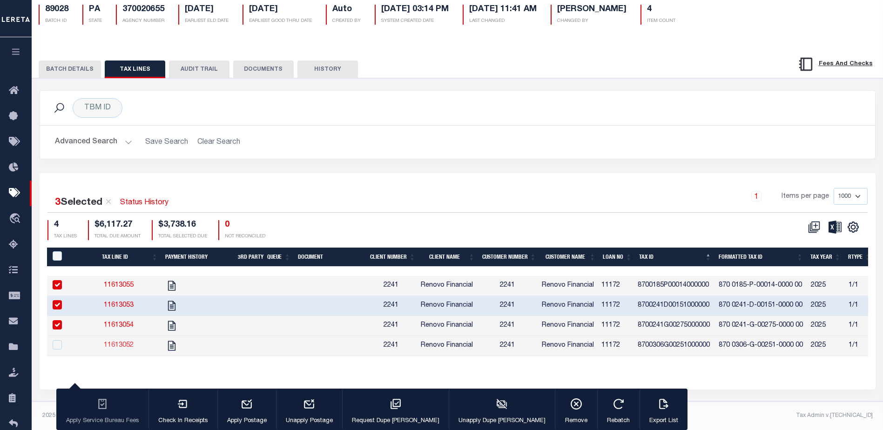
click at [123, 342] on link "11613052" at bounding box center [119, 345] width 30 height 7
checkbox input "true"
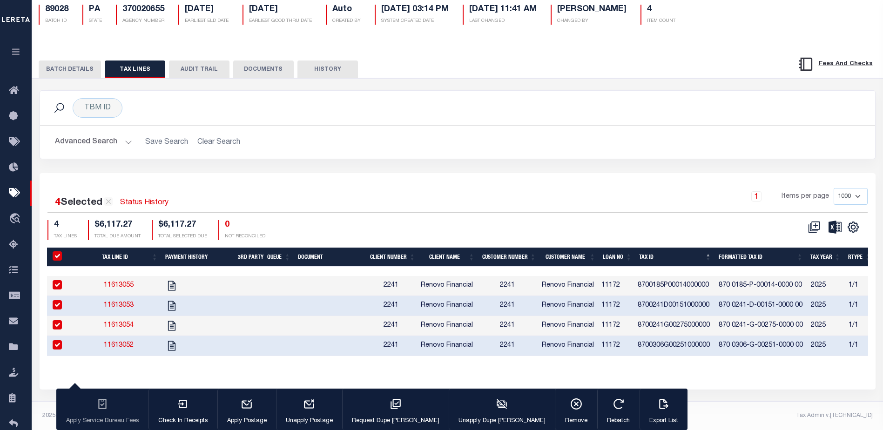
select select "PA"
select select
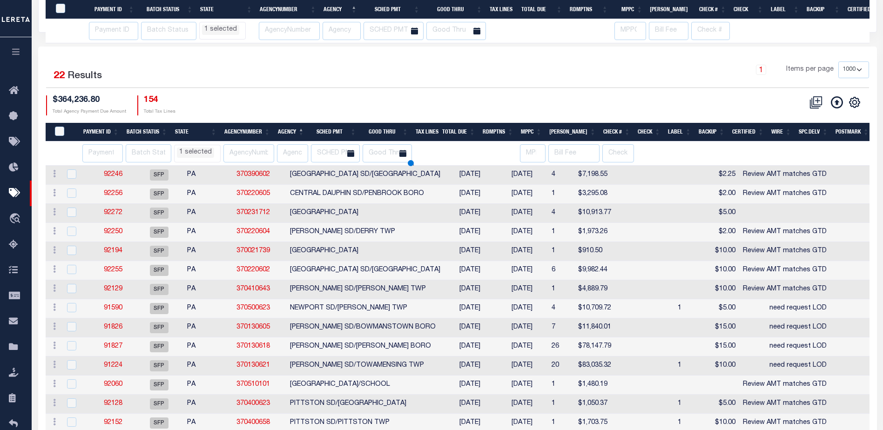
scroll to position [281, 0]
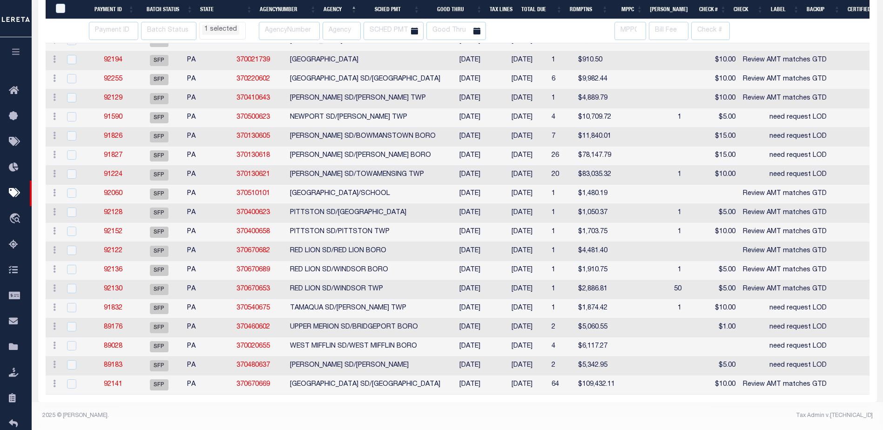
select select "PA"
select select
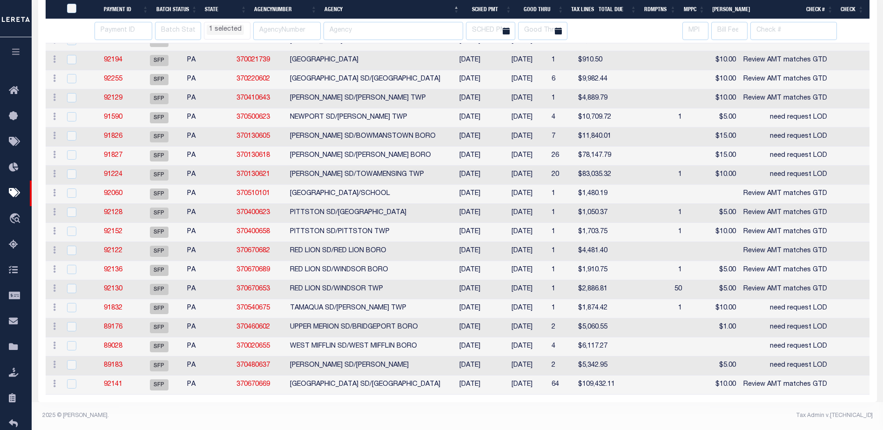
select select "PA"
select select
click at [122, 362] on link "89183" at bounding box center [113, 365] width 19 height 7
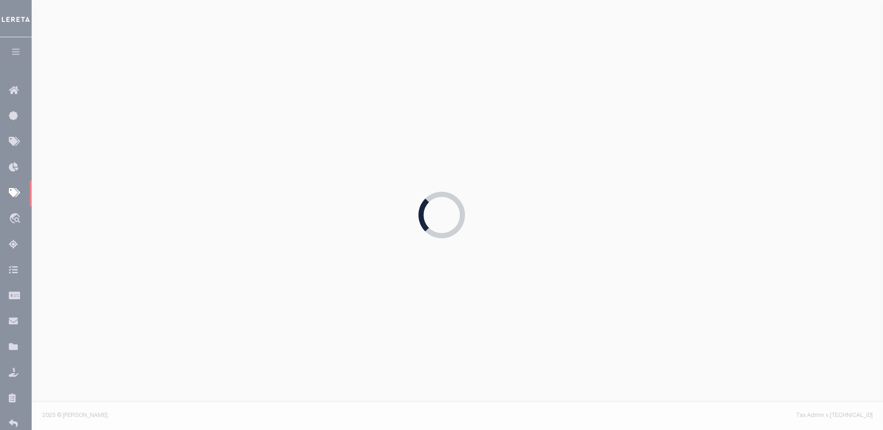
type input "08/21/2025"
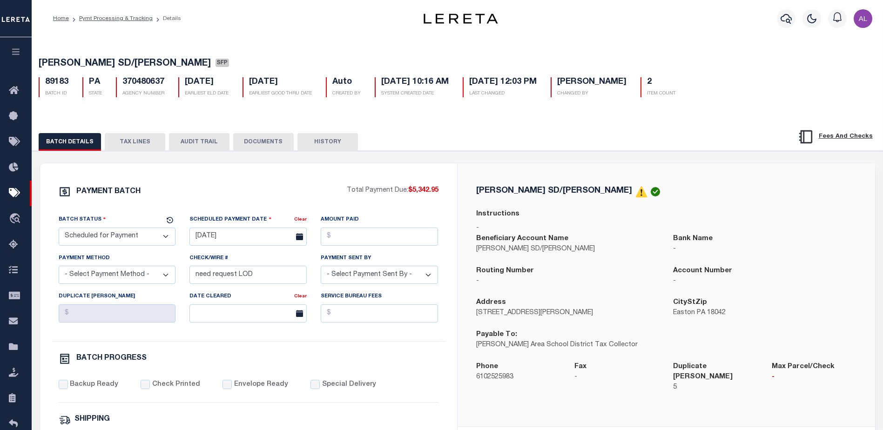
click at [143, 141] on button "TAX LINES" at bounding box center [135, 142] width 60 height 18
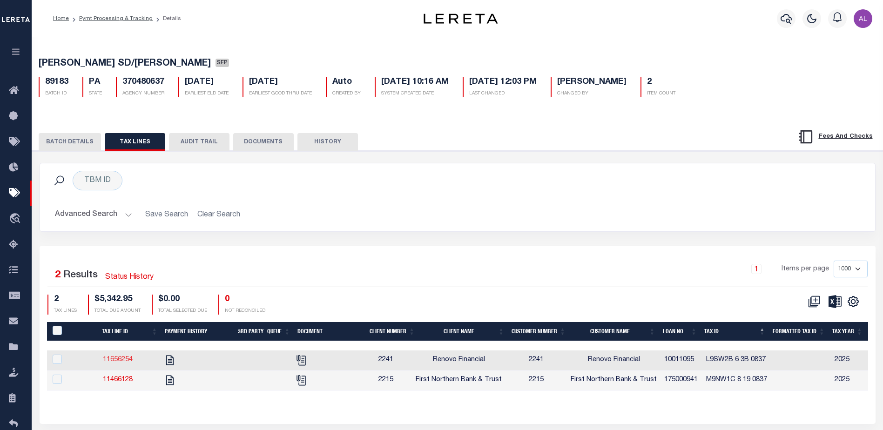
click at [116, 362] on link "11656254" at bounding box center [118, 359] width 30 height 7
checkbox input "true"
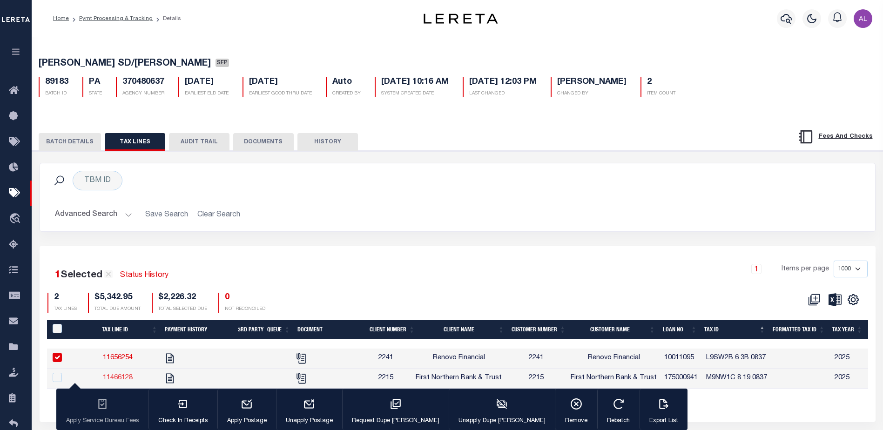
click at [125, 379] on link "11466128" at bounding box center [118, 378] width 30 height 7
checkbox input "true"
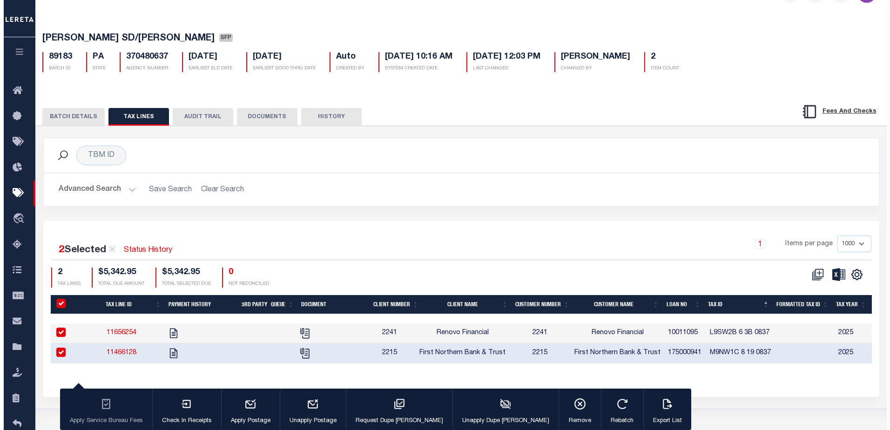
scroll to position [63, 0]
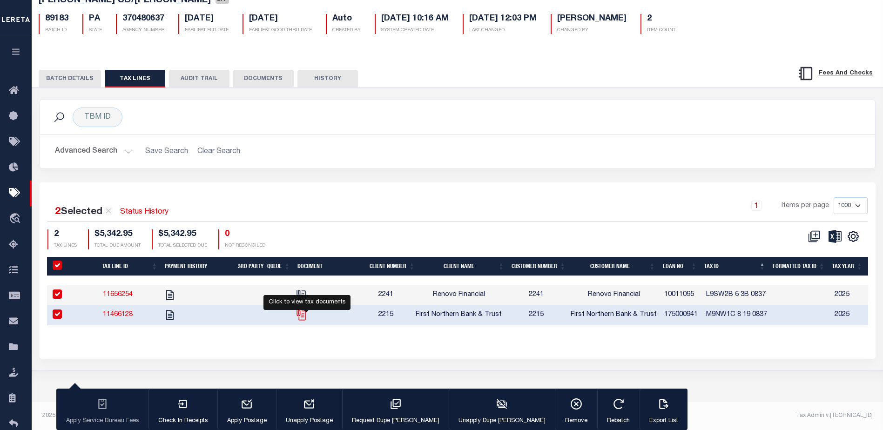
click at [307, 321] on icon "" at bounding box center [301, 315] width 12 height 12
checkbox input "false"
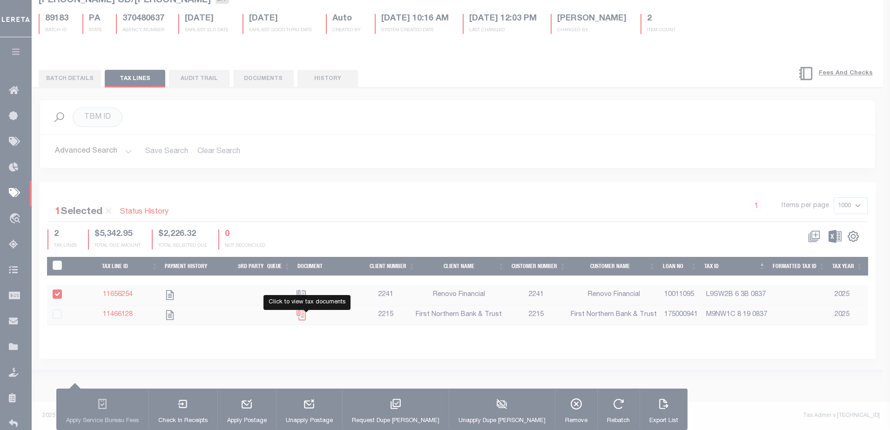
click at [308, 322] on div at bounding box center [445, 215] width 890 height 430
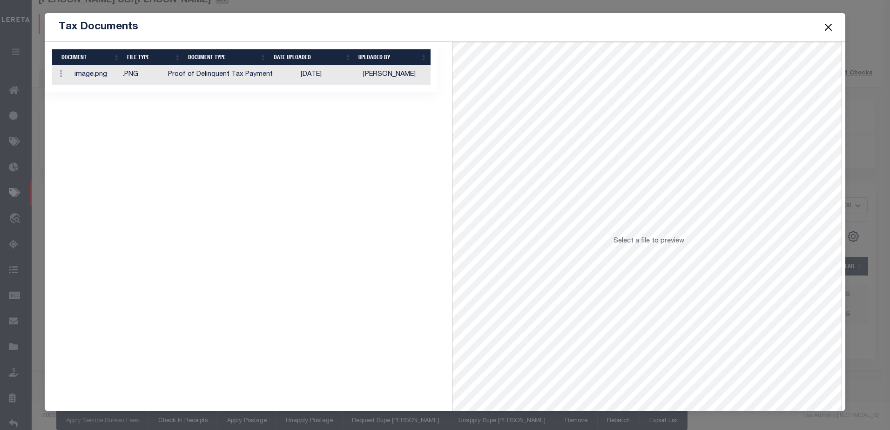
click at [136, 74] on td ".PNG" at bounding box center [141, 75] width 45 height 19
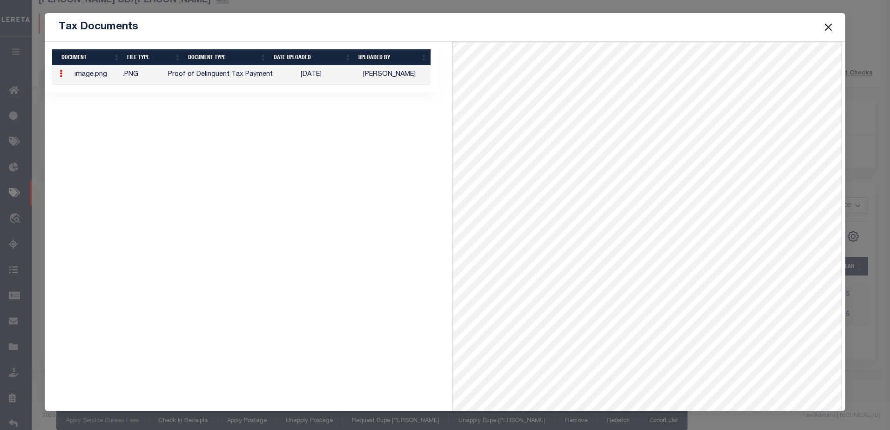
select select "PA"
select select
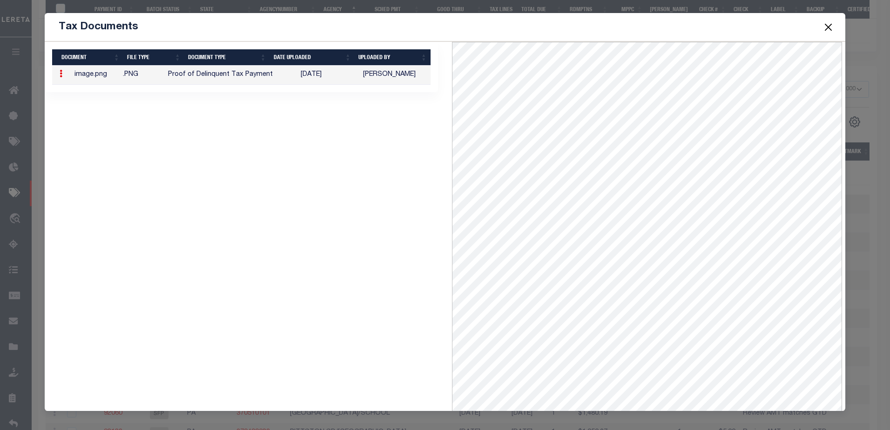
select select "PA"
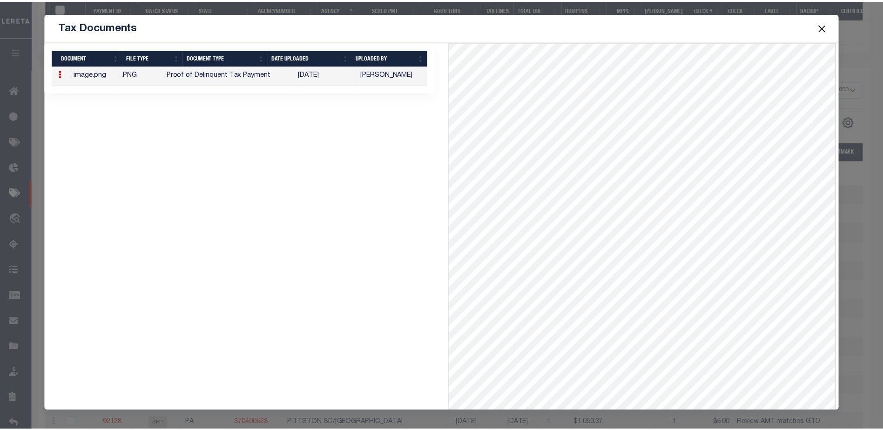
scroll to position [281, 0]
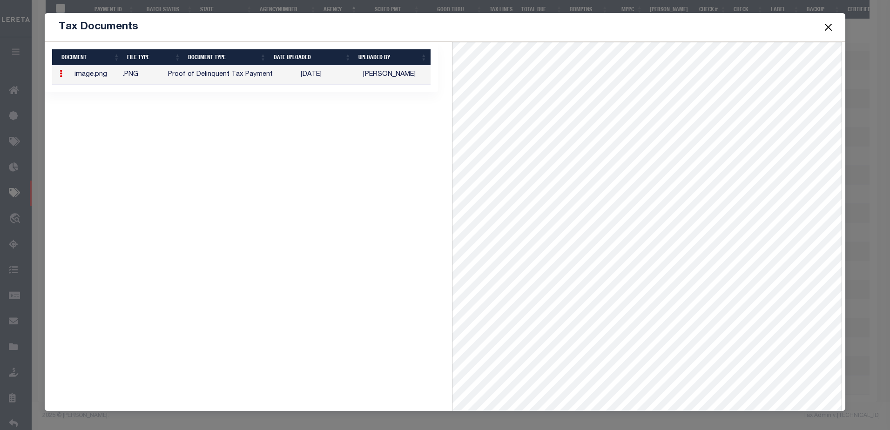
select select "PA"
select select
select select "PA"
select select
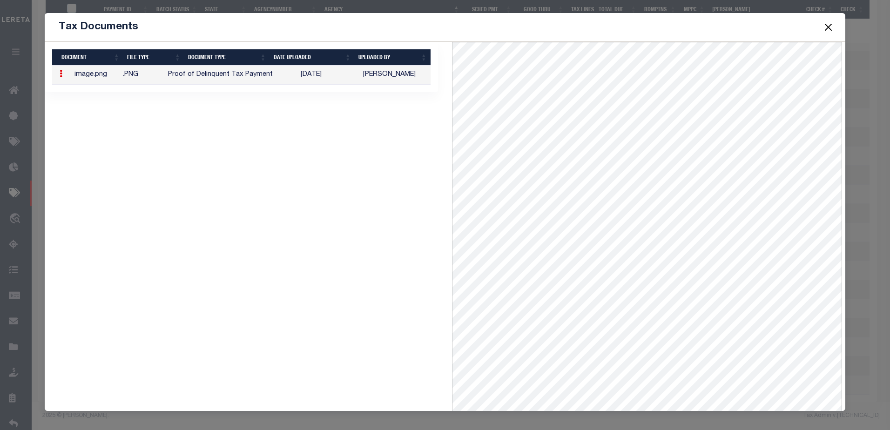
click at [828, 26] on button "Close" at bounding box center [828, 27] width 12 height 12
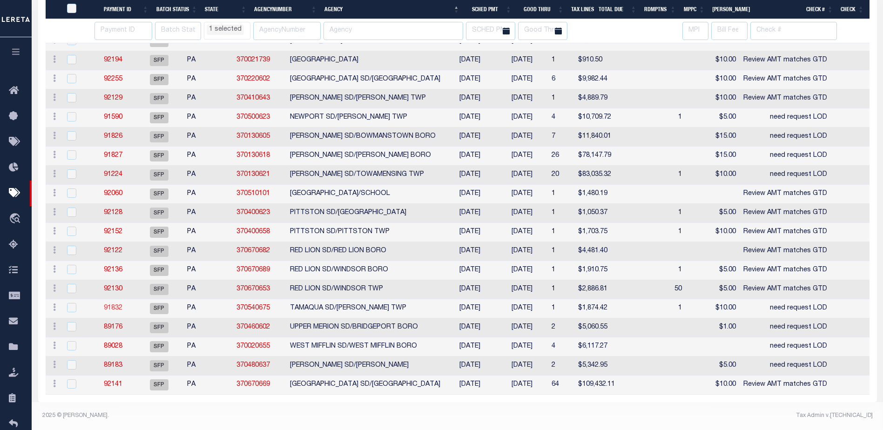
click at [121, 305] on link "91832" at bounding box center [113, 308] width 19 height 7
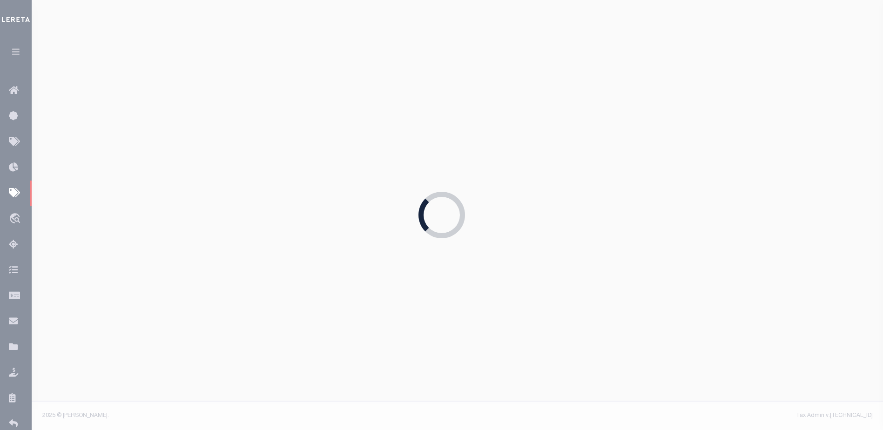
type input "08/20/2025"
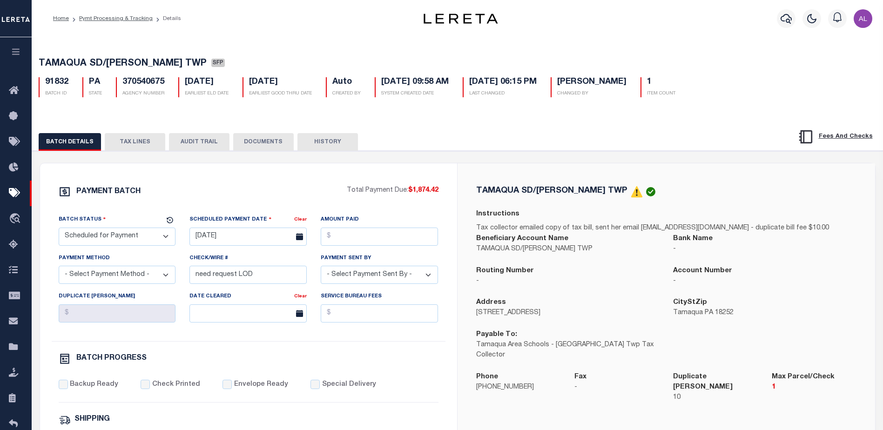
click at [133, 140] on button "TAX LINES" at bounding box center [135, 142] width 60 height 18
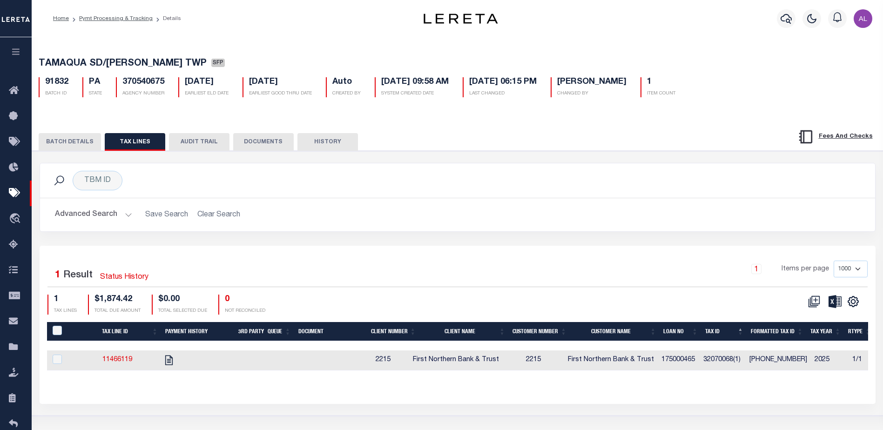
select select "PA"
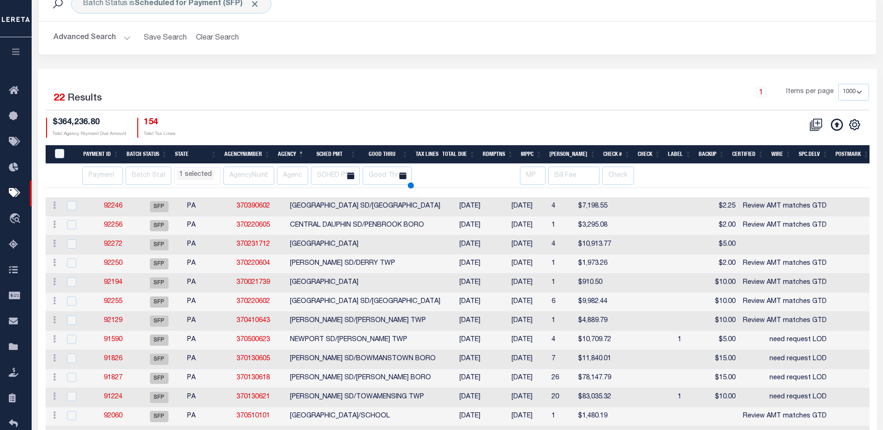
scroll to position [63, 0]
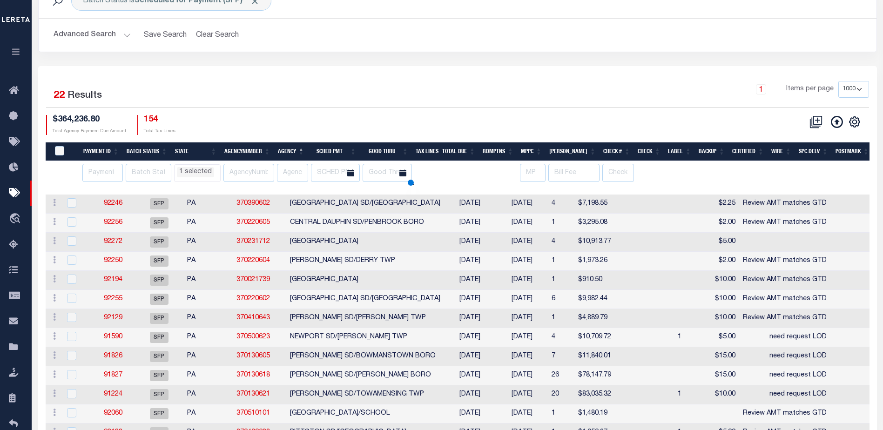
select select "PA"
select select
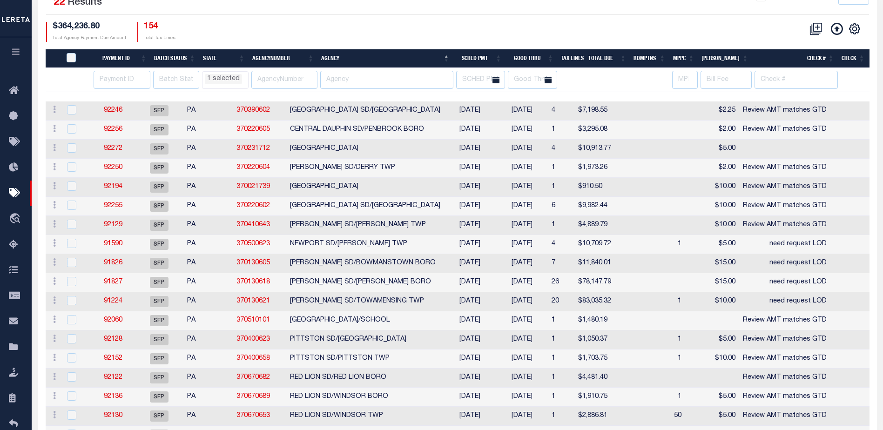
scroll to position [249, 0]
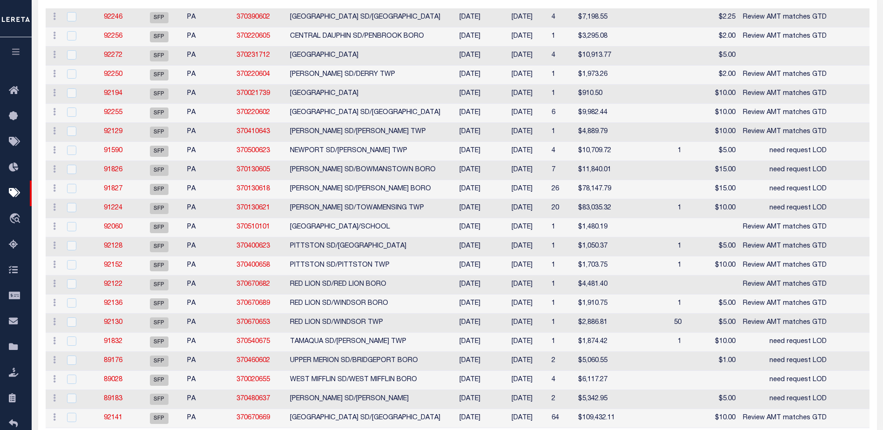
select select "PA"
select select
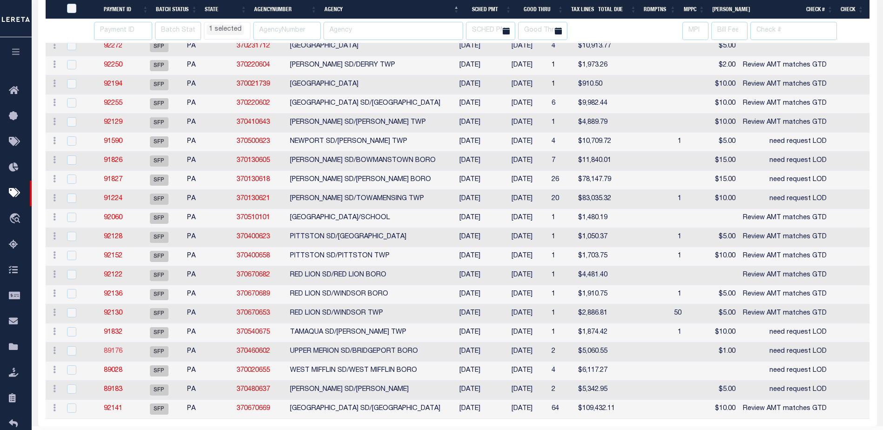
click at [118, 351] on link "89176" at bounding box center [113, 351] width 19 height 7
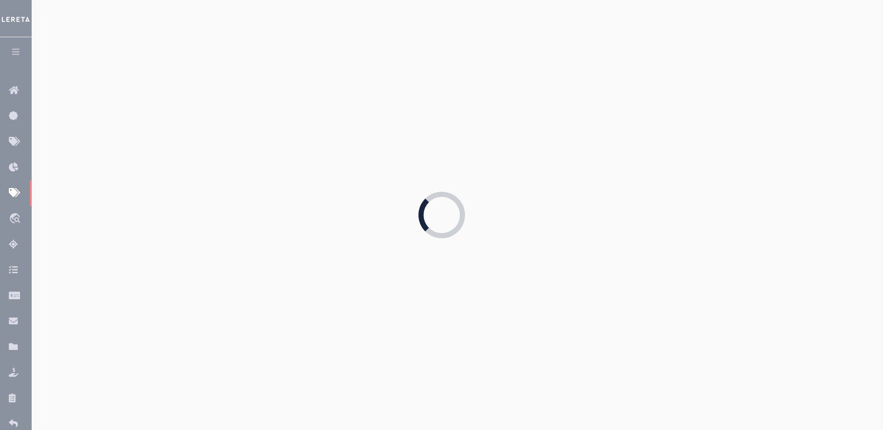
select select "37"
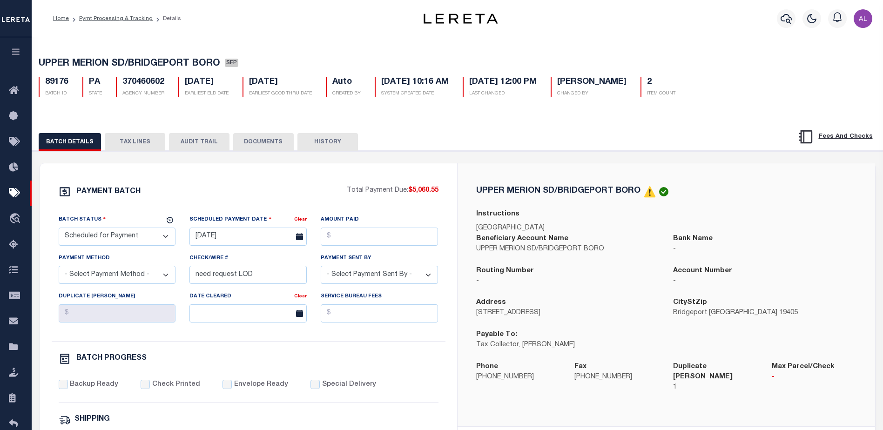
click at [121, 143] on button "TAX LINES" at bounding box center [135, 142] width 60 height 18
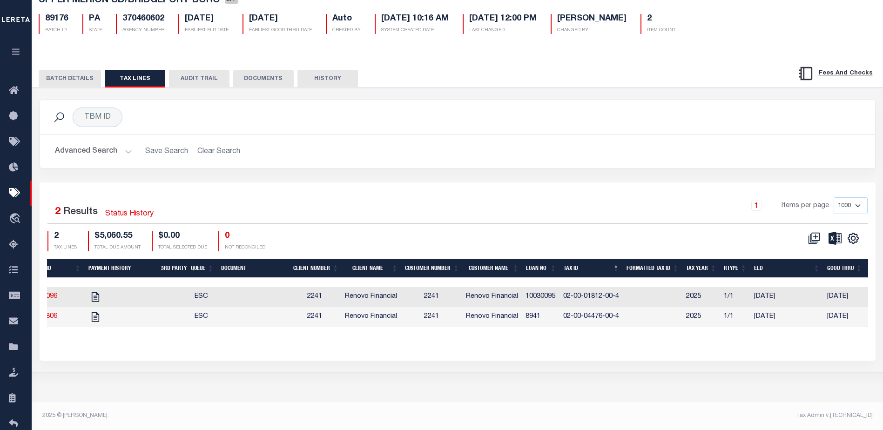
scroll to position [0, 109]
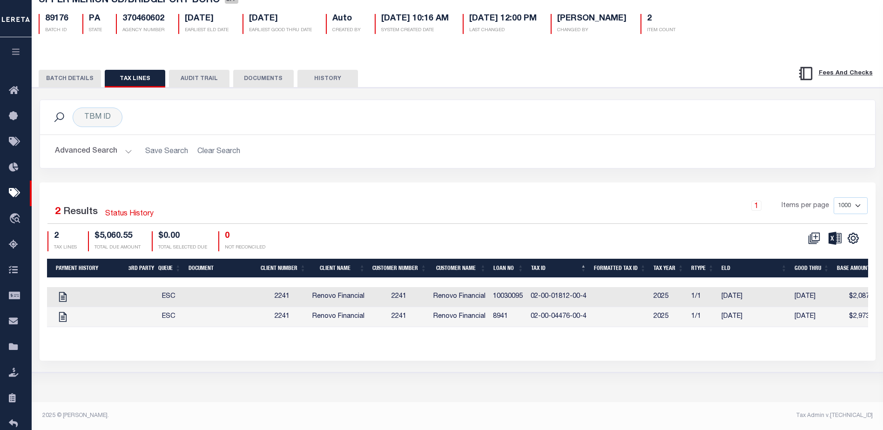
drag, startPoint x: 489, startPoint y: 337, endPoint x: 517, endPoint y: 338, distance: 27.9
click at [517, 338] on div "Tax Line ID Payment History 3rd Party Queue Document Client Number Client Name …" at bounding box center [457, 300] width 821 height 83
drag, startPoint x: 527, startPoint y: 298, endPoint x: 556, endPoint y: 299, distance: 29.3
click at [521, 299] on td "10030095" at bounding box center [508, 297] width 38 height 20
checkbox input "true"
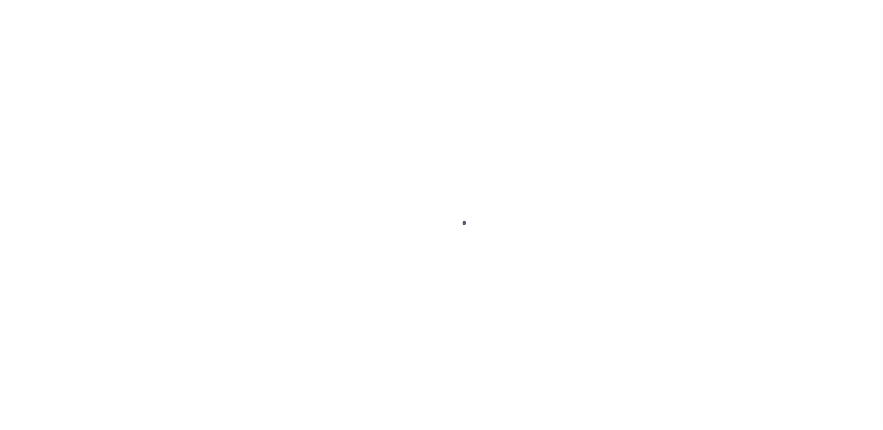
select select "DUE"
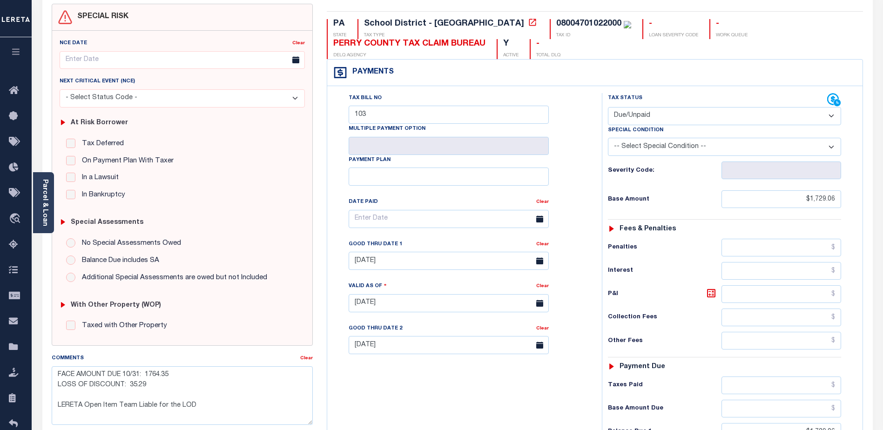
scroll to position [140, 0]
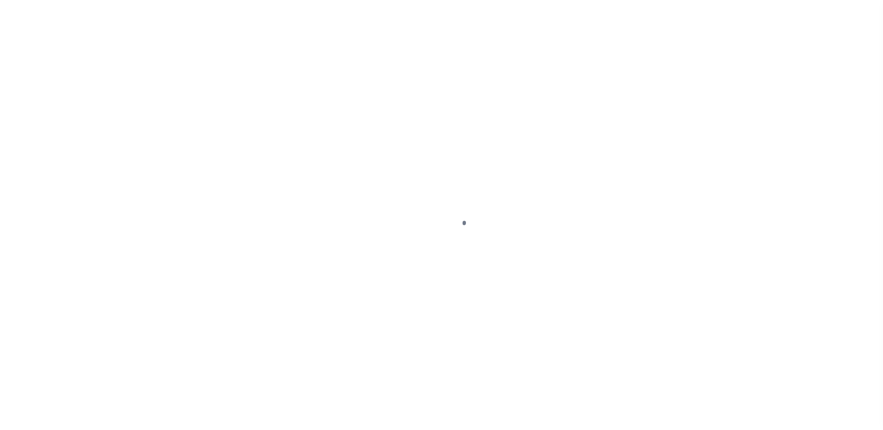
select select "DUE"
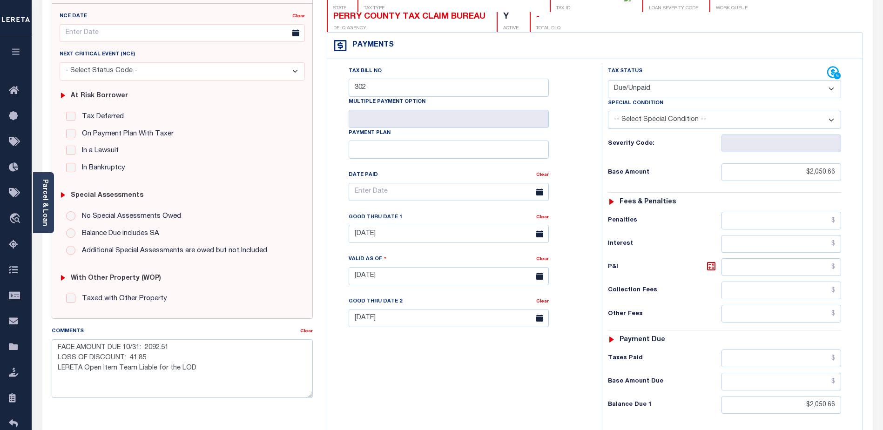
scroll to position [186, 0]
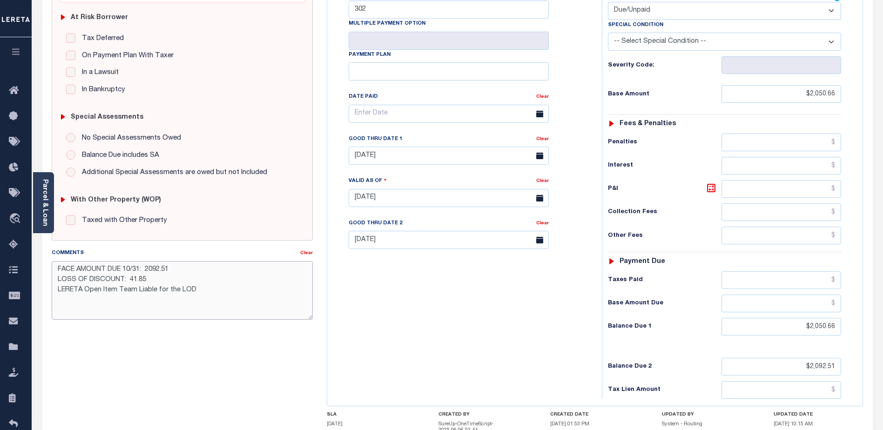
drag, startPoint x: 83, startPoint y: 289, endPoint x: 129, endPoint y: 289, distance: 45.6
click at [129, 289] on textarea "FACE AMOUNT DUE 10/31: 2092.51 LOSS OF DISCOUNT: 41.85 LERETA Open Item Team Li…" at bounding box center [182, 290] width 261 height 59
drag, startPoint x: 200, startPoint y: 298, endPoint x: 196, endPoint y: 291, distance: 7.9
click at [198, 295] on textarea "FACE AMOUNT DUE 10/31: 2092.51 LOSS OF DISCOUNT: 41.85 LERETA Open Item Team Li…" at bounding box center [182, 290] width 261 height 59
drag, startPoint x: 192, startPoint y: 289, endPoint x: 107, endPoint y: 288, distance: 84.7
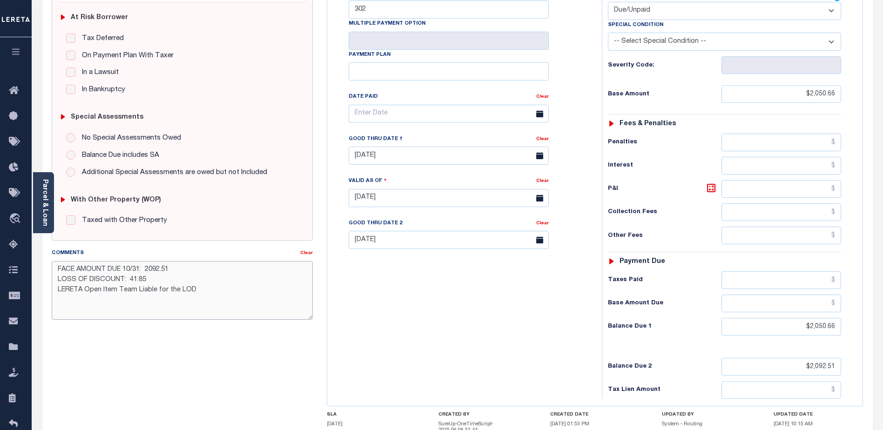
click at [87, 294] on textarea "FACE AMOUNT DUE 10/31: 2092.51 LOSS OF DISCOUNT: 41.85 LERETA Open Item Team Li…" at bounding box center [182, 290] width 261 height 59
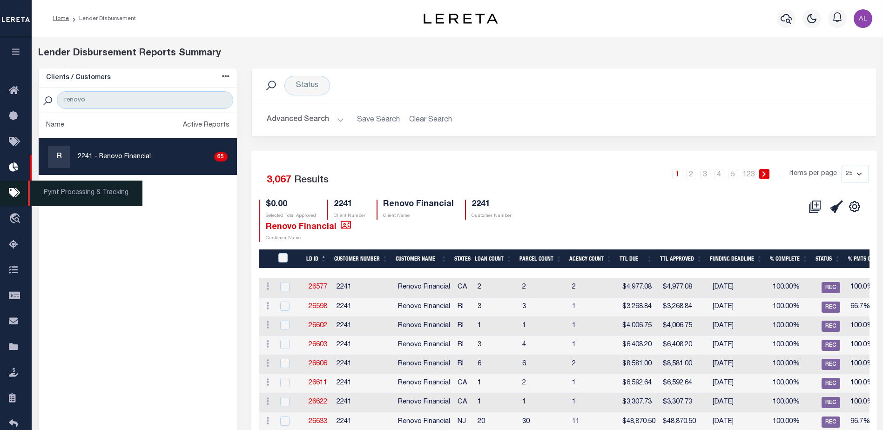
click at [13, 194] on icon at bounding box center [16, 194] width 15 height 12
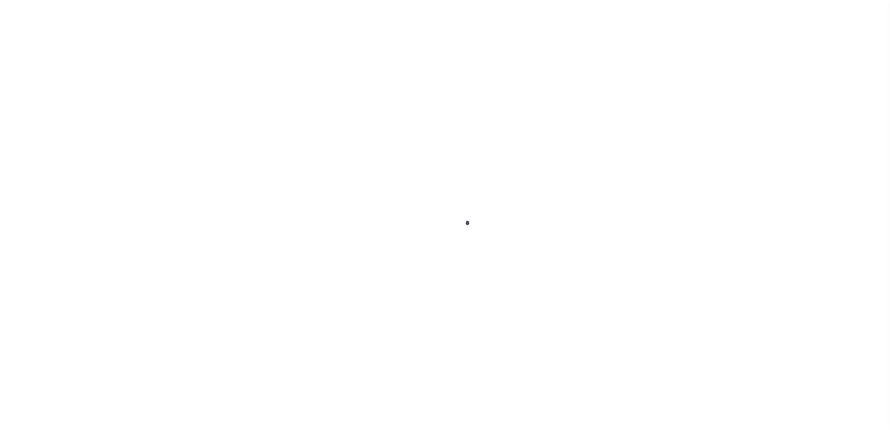
select select "1000"
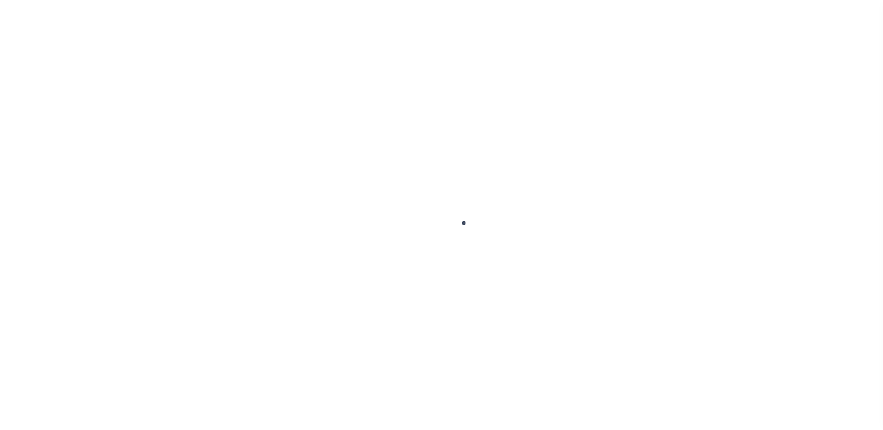
scroll to position [23, 0]
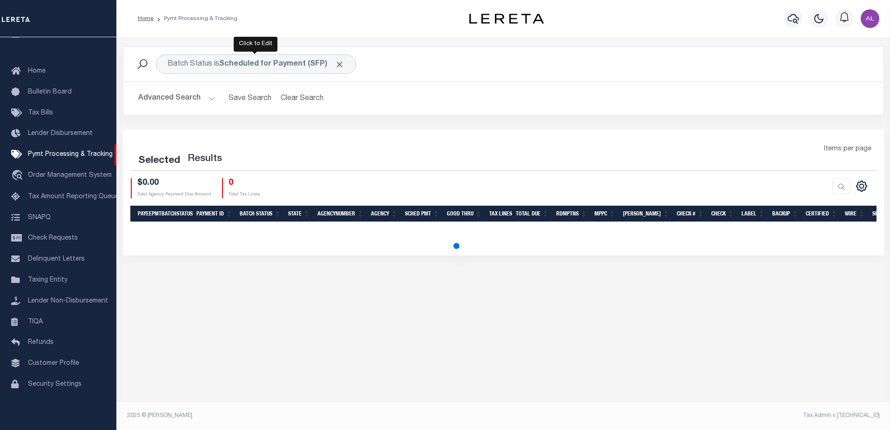
click at [262, 62] on b "Scheduled for Payment (SFP)" at bounding box center [281, 63] width 125 height 7
select select "SFP"
select select "1000"
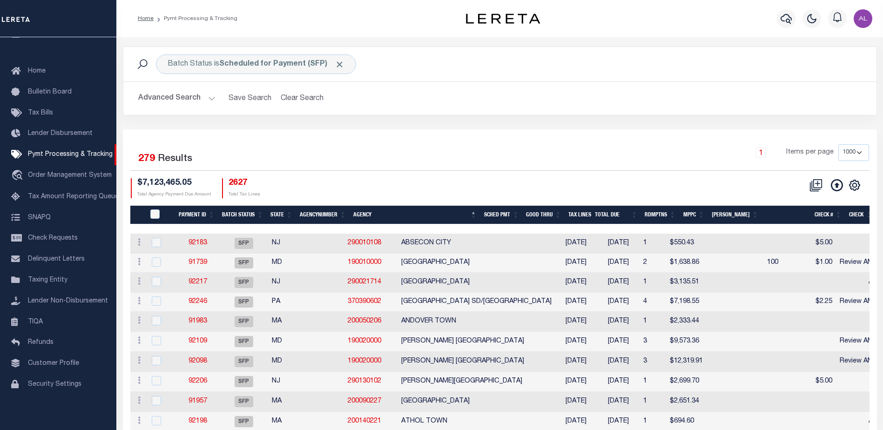
click at [212, 96] on button "Advanced Search" at bounding box center [176, 98] width 77 height 18
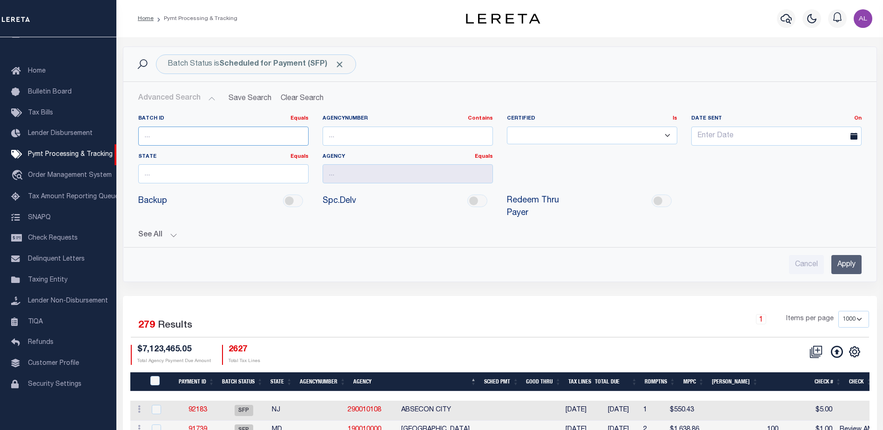
click at [167, 132] on input "number" at bounding box center [223, 136] width 170 height 19
type input "92249"
click at [843, 255] on input "Apply" at bounding box center [846, 264] width 30 height 19
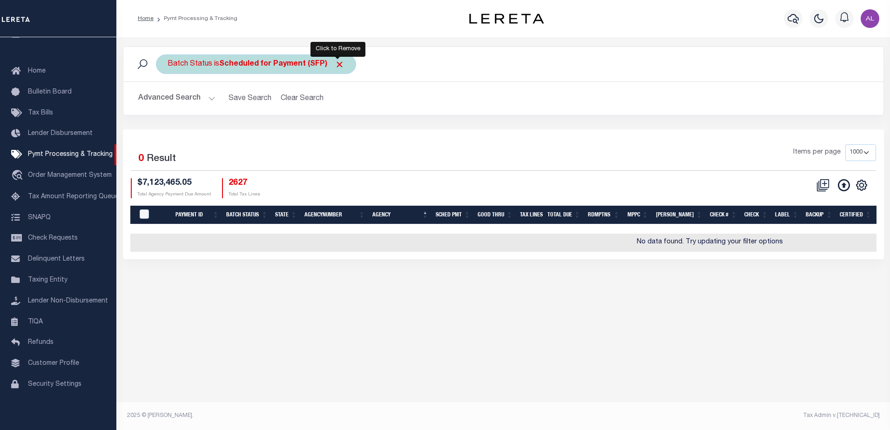
click at [336, 65] on span "Click to Remove" at bounding box center [340, 65] width 10 height 10
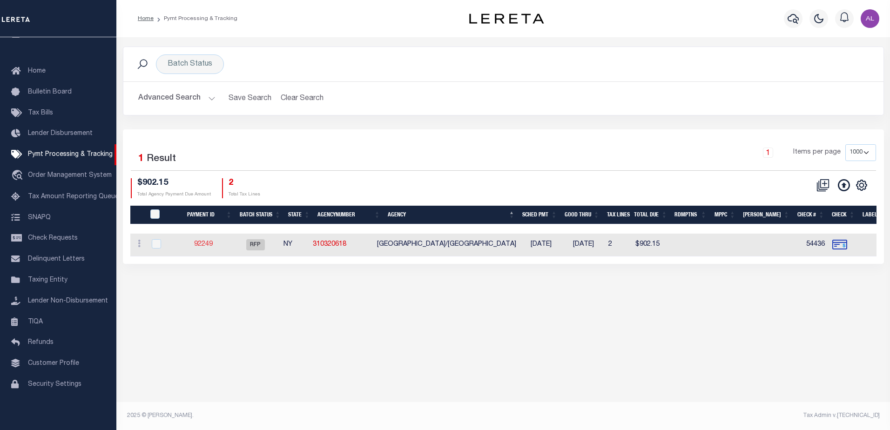
click at [205, 245] on link "92249" at bounding box center [203, 244] width 19 height 7
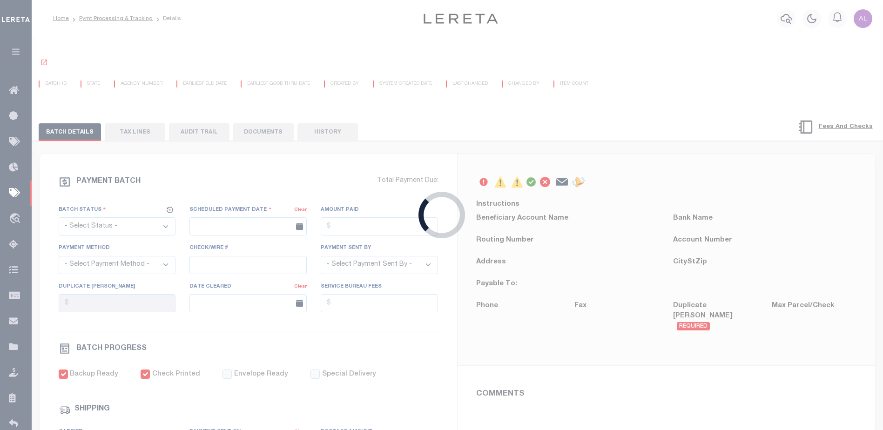
select select "RFP"
type input "10/14/2025"
type input "$902.15"
select select "CHK"
type input "54436"
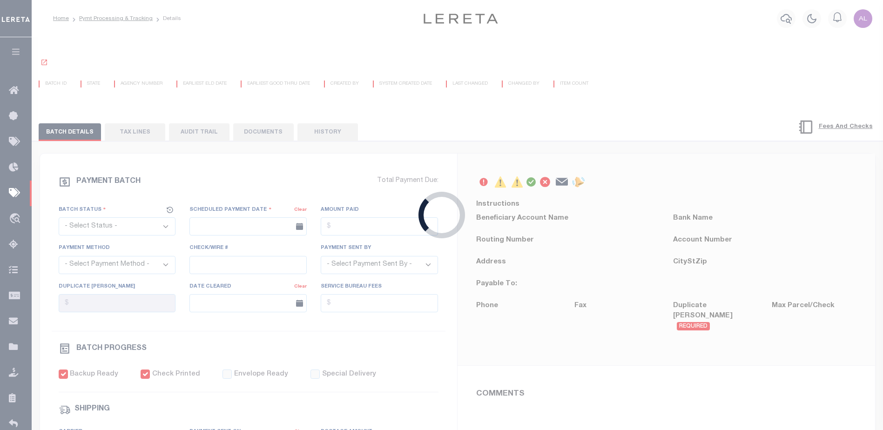
select select "Little, Audria"
checkbox input "true"
type input "N"
radio input "true"
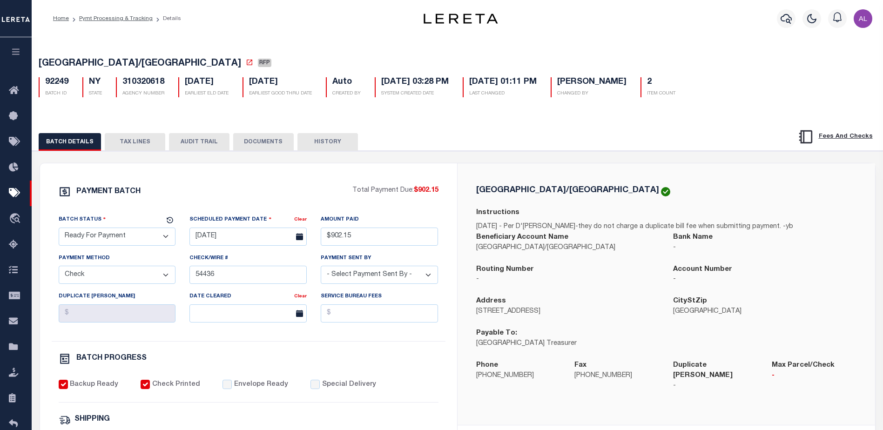
click at [137, 142] on button "TAX LINES" at bounding box center [135, 142] width 60 height 18
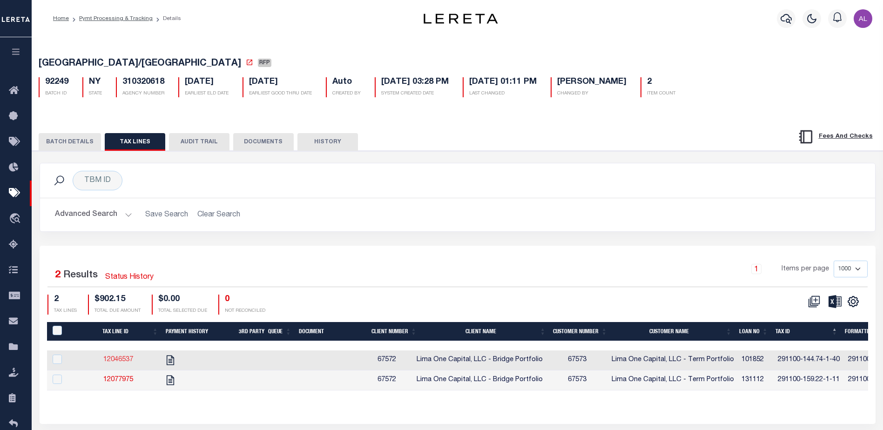
click at [128, 359] on link "12046537" at bounding box center [118, 359] width 30 height 7
checkbox input "true"
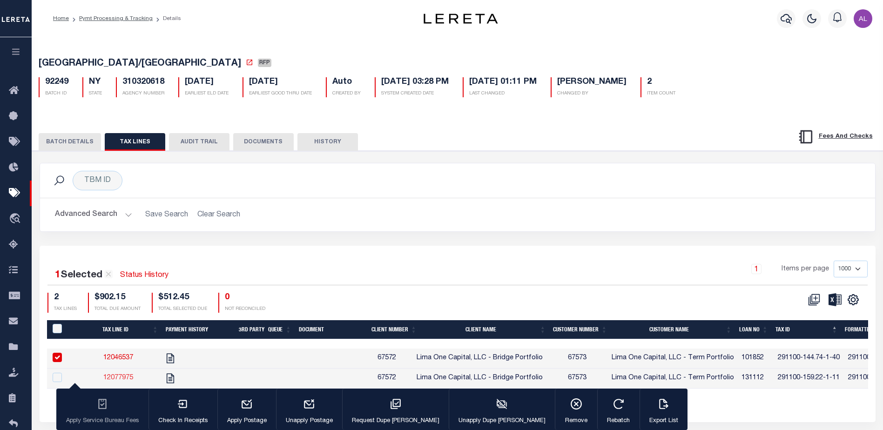
click at [122, 381] on link "12077975" at bounding box center [118, 378] width 30 height 7
checkbox input "true"
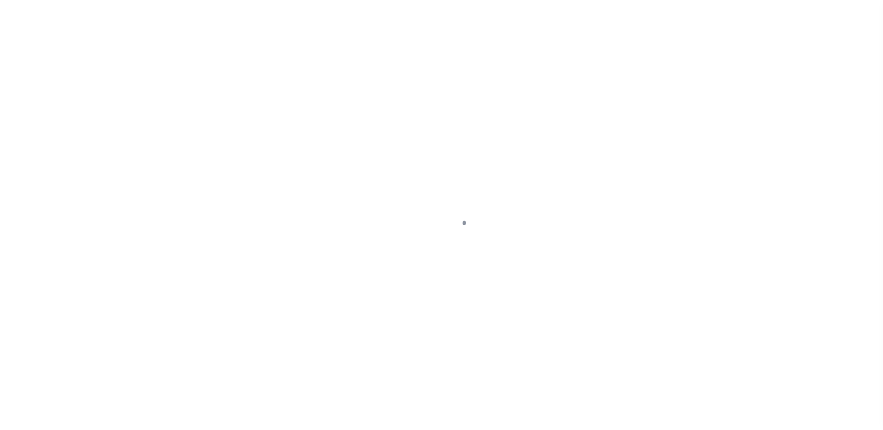
select select "DUE"
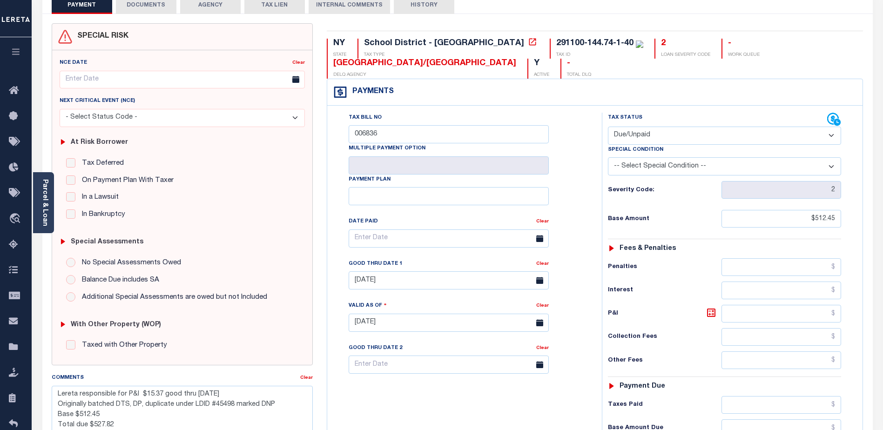
scroll to position [186, 0]
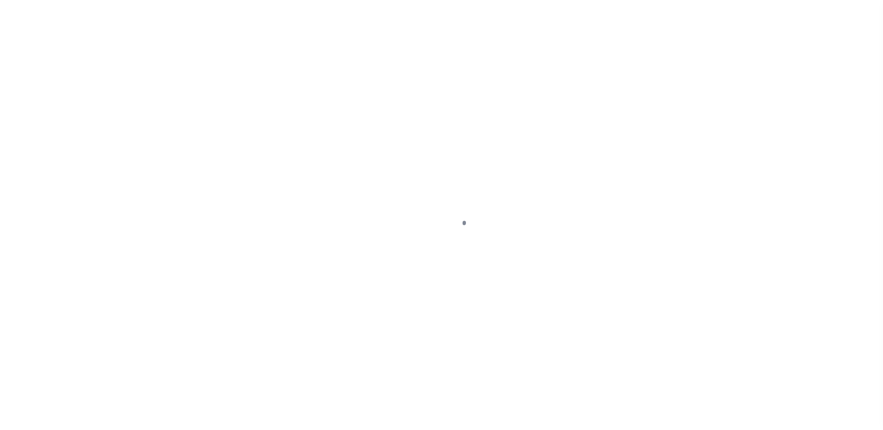
select select "DUE"
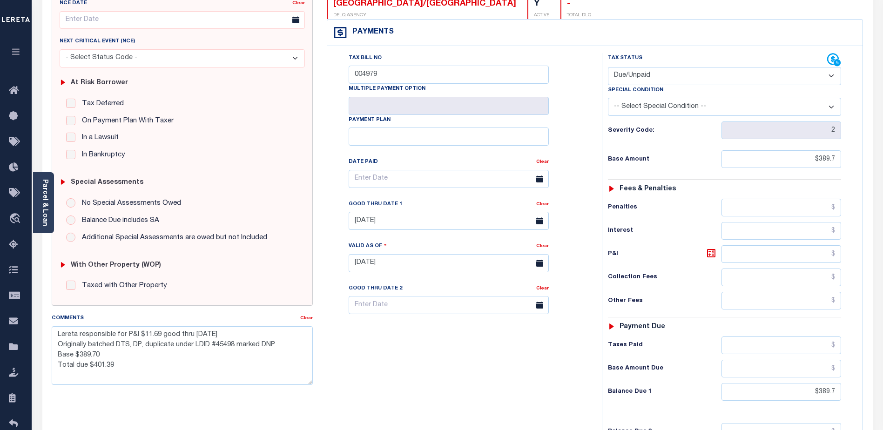
scroll to position [233, 0]
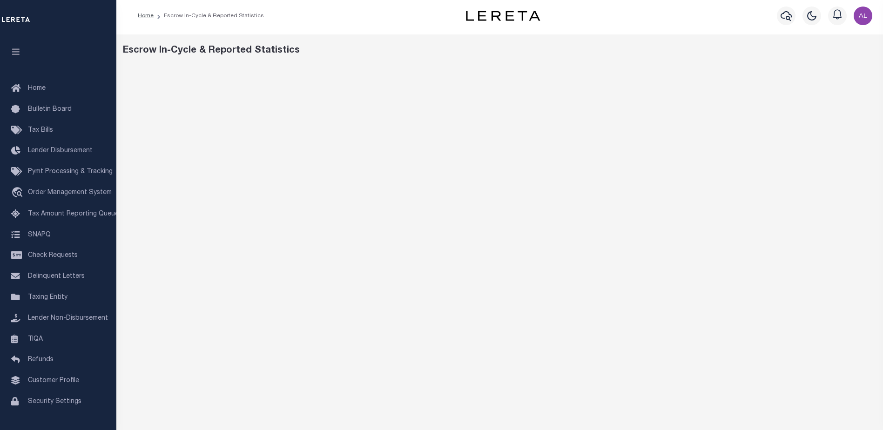
scroll to position [3, 0]
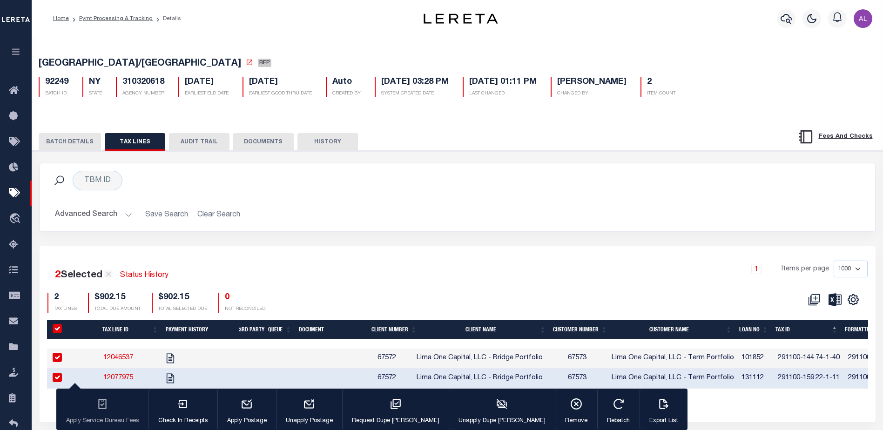
select select "1000"
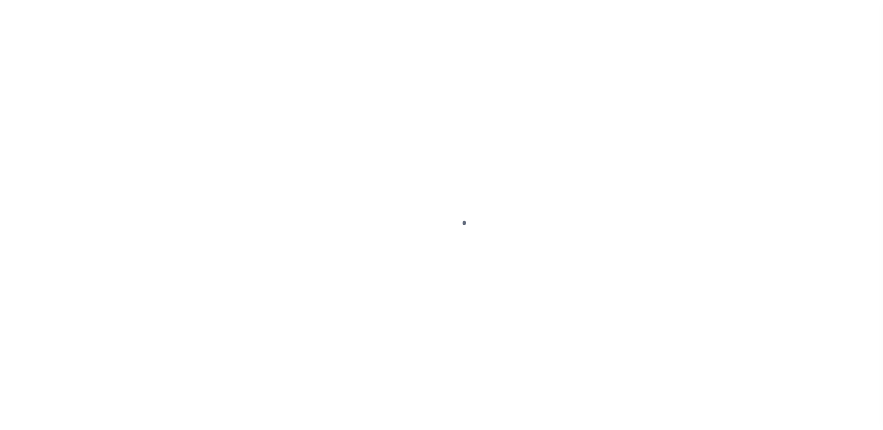
select select "DUE"
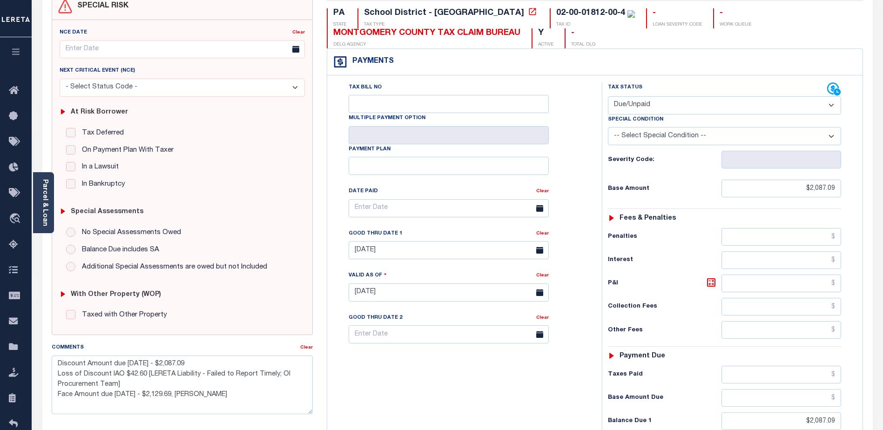
scroll to position [140, 0]
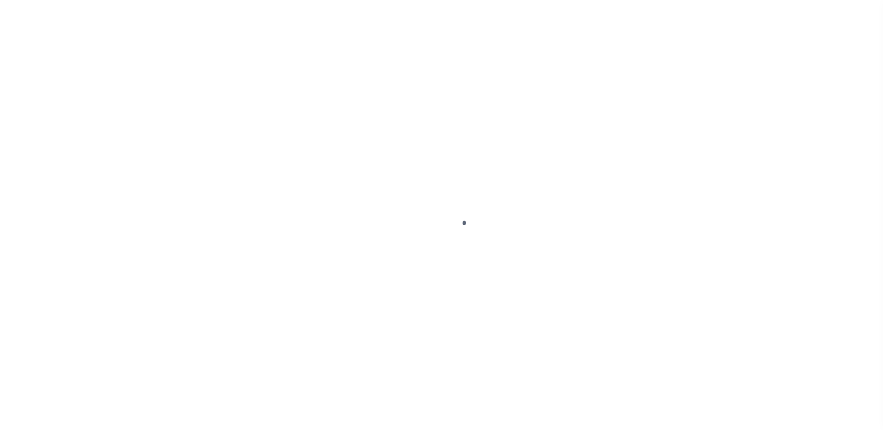
select select "DUE"
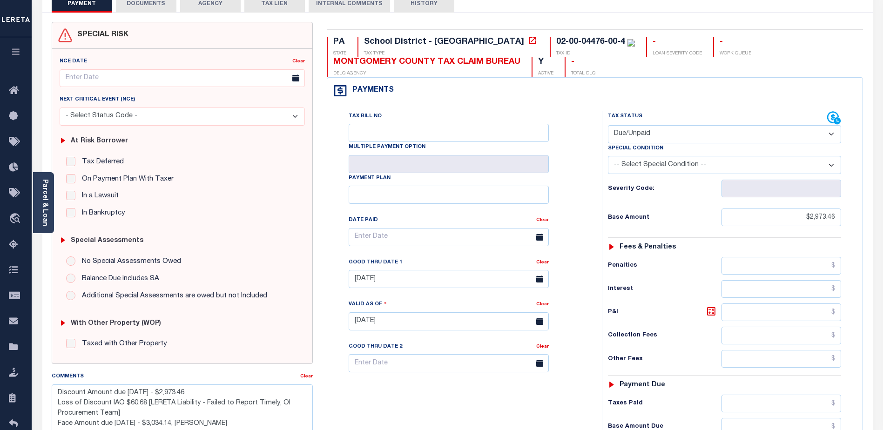
scroll to position [140, 0]
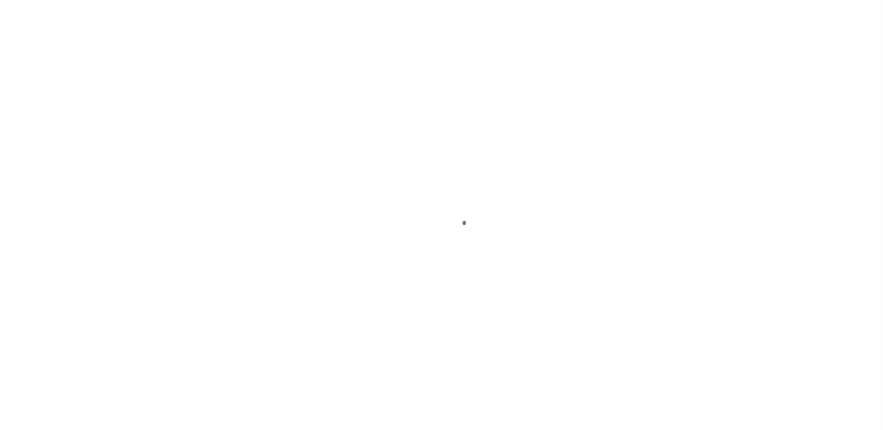
select select "DUE"
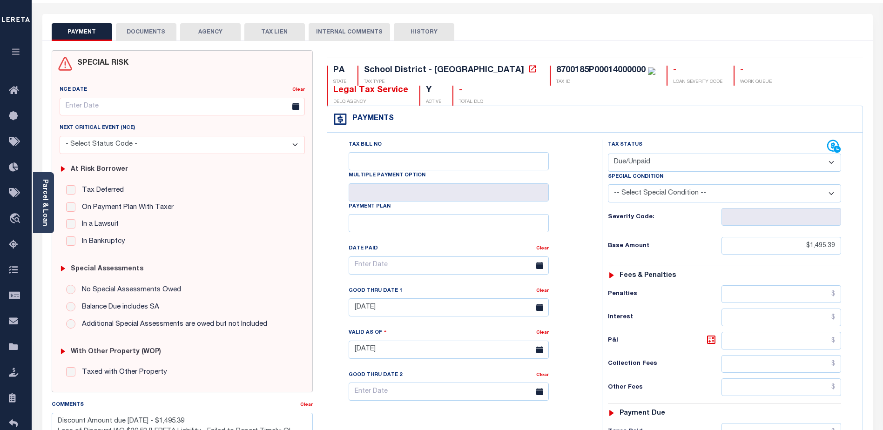
scroll to position [93, 0]
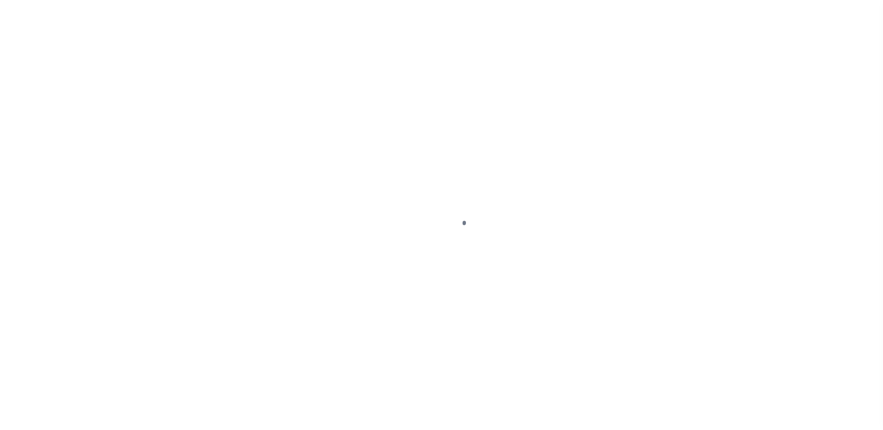
select select "DUE"
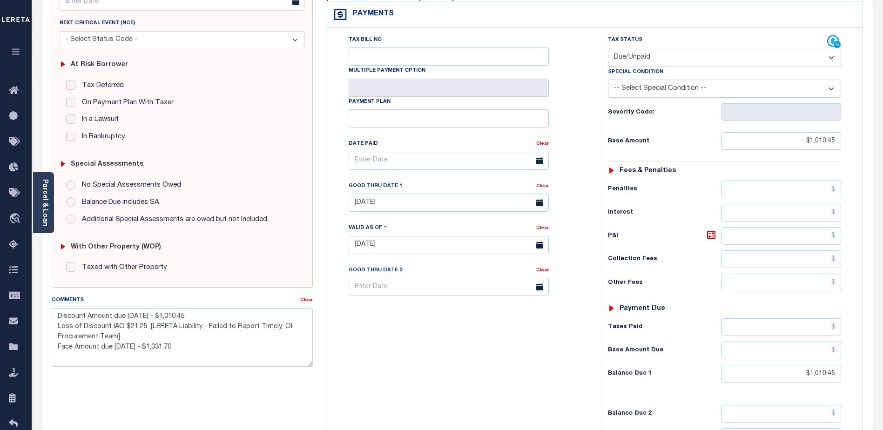
scroll to position [140, 0]
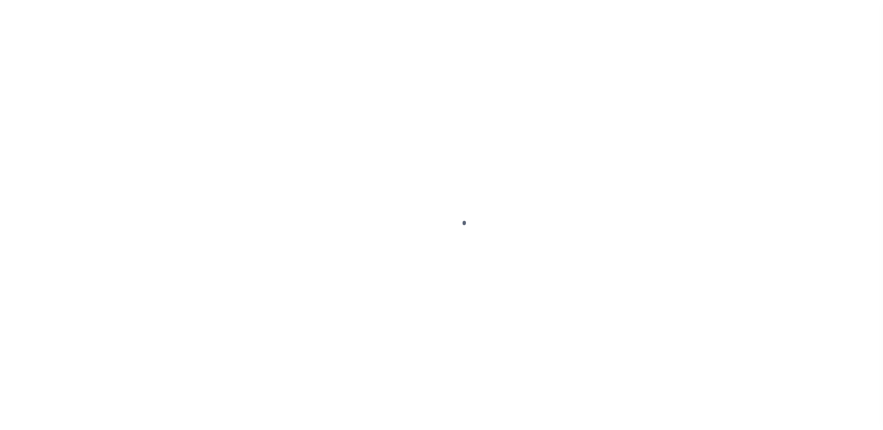
select select "DUE"
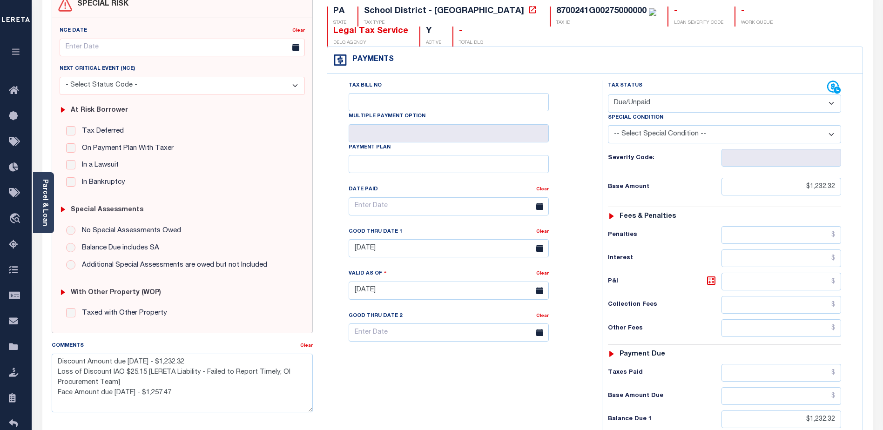
scroll to position [140, 0]
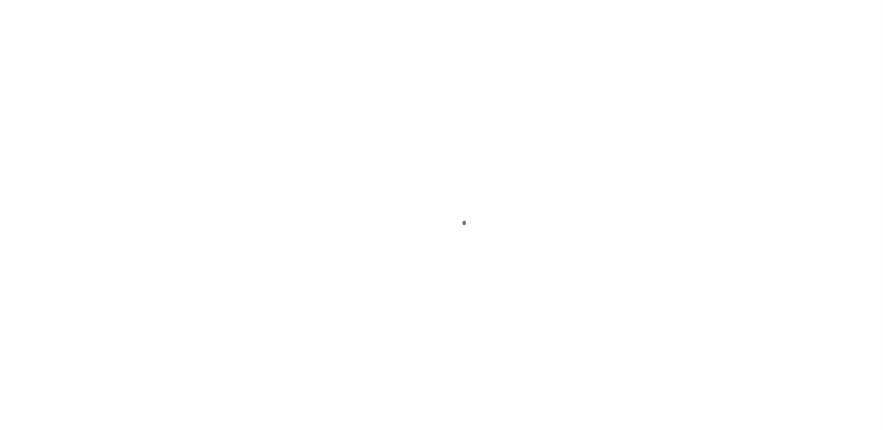
select select "DUE"
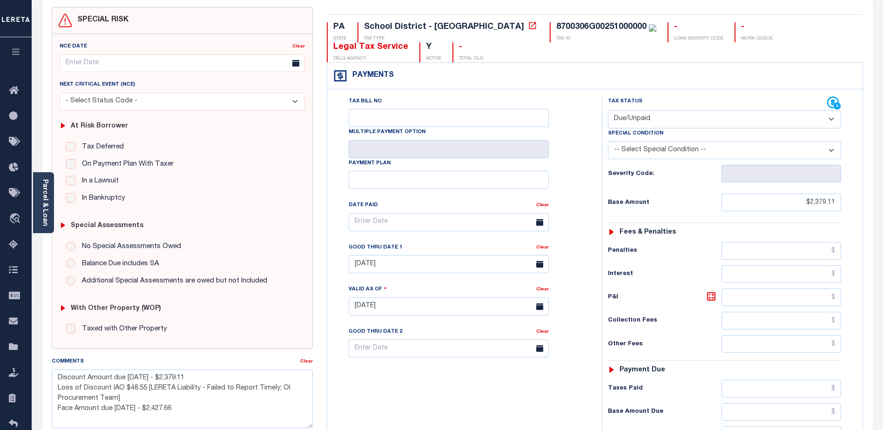
scroll to position [140, 0]
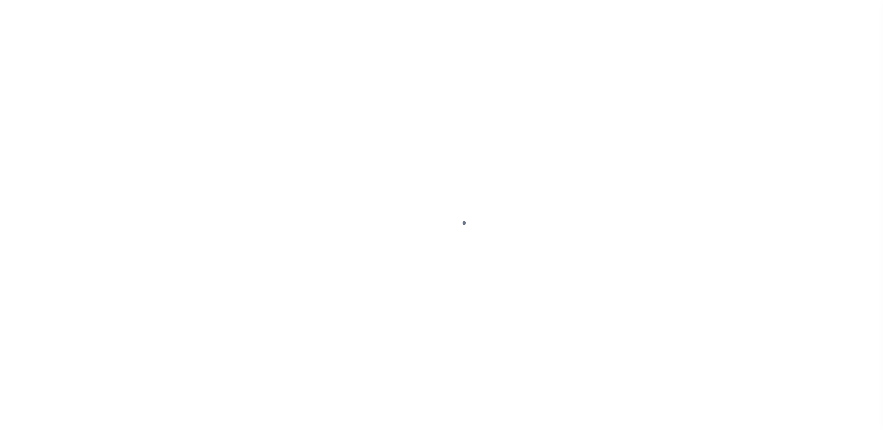
select select "DUE"
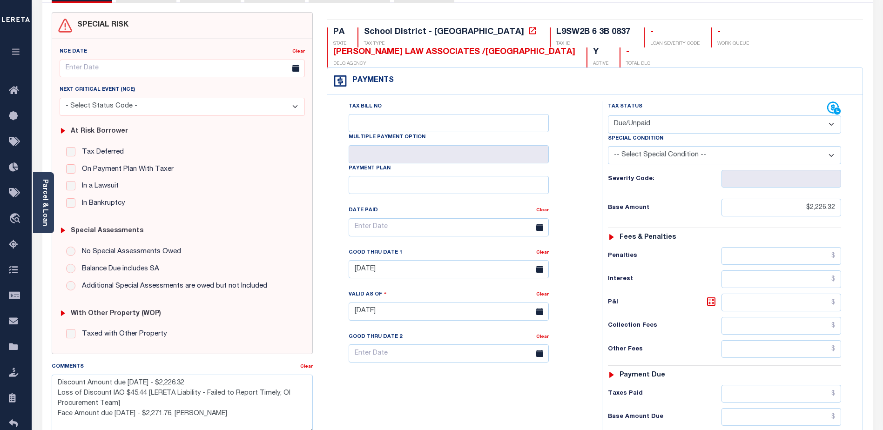
scroll to position [93, 0]
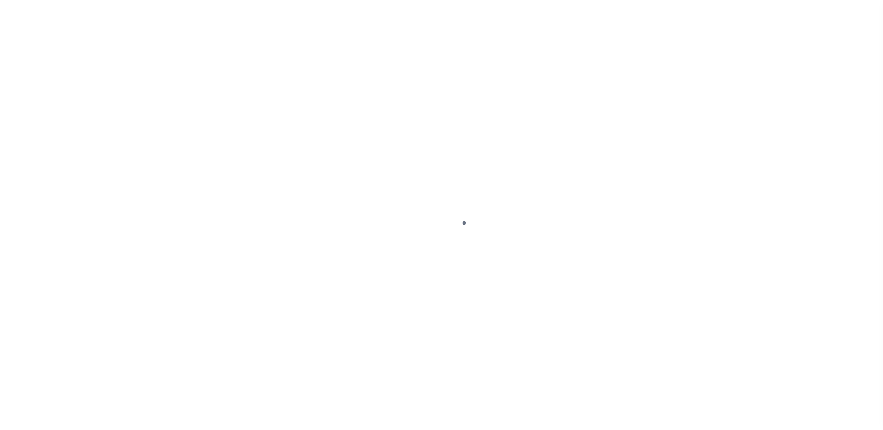
select select "DUE"
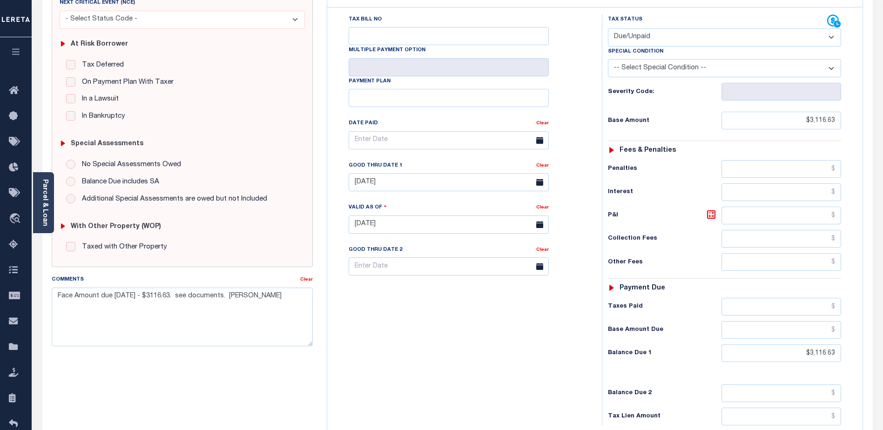
scroll to position [93, 0]
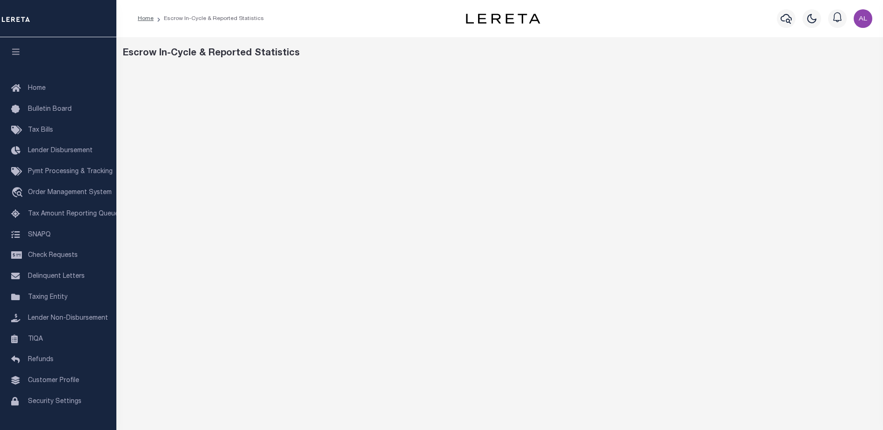
scroll to position [3, 0]
